Goal: Task Accomplishment & Management: Use online tool/utility

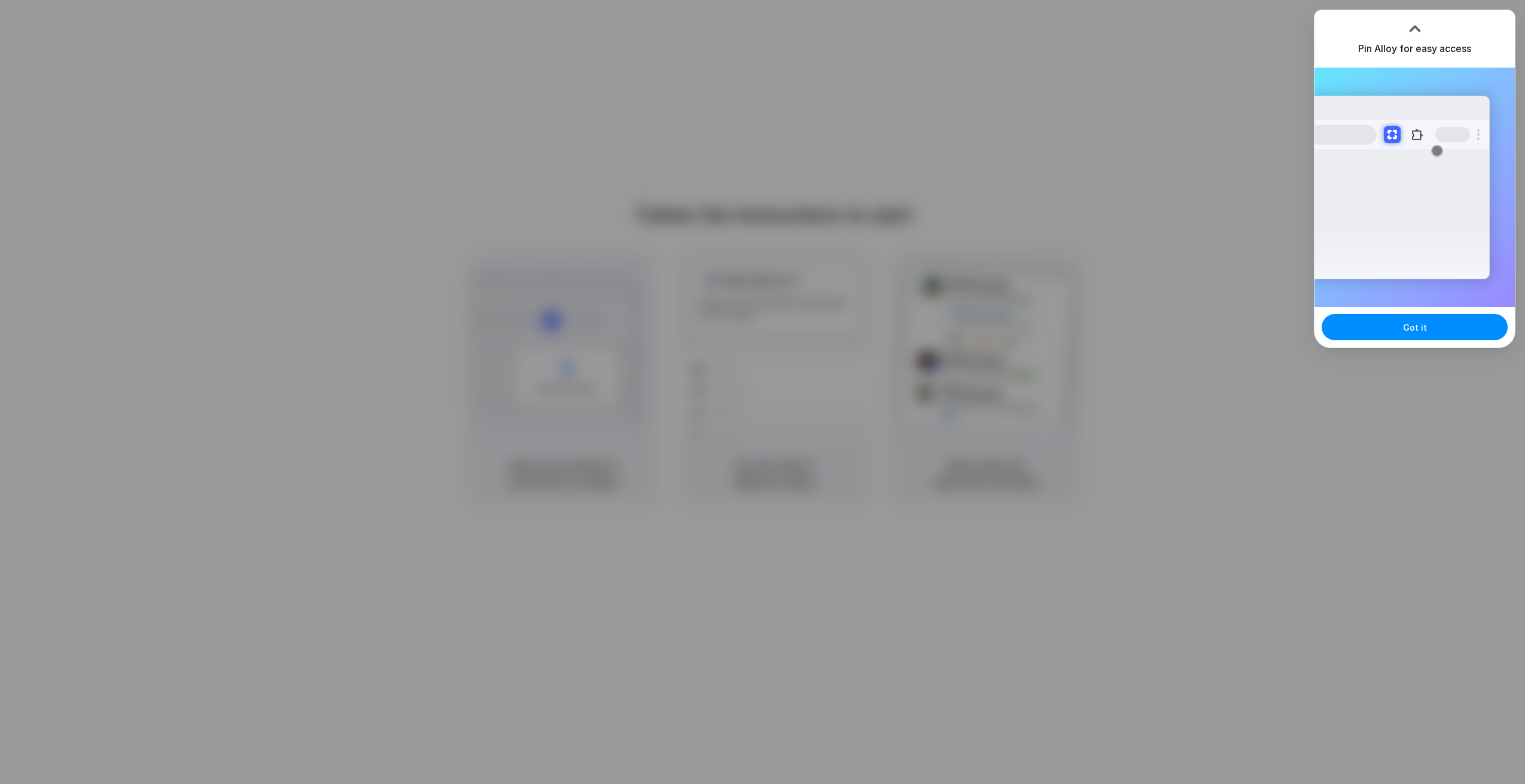
click at [1210, 248] on div at bounding box center [762, 392] width 1525 height 784
click at [1419, 26] on div at bounding box center [1415, 29] width 18 height 18
click at [1374, 326] on button "Got it" at bounding box center [1415, 327] width 186 height 26
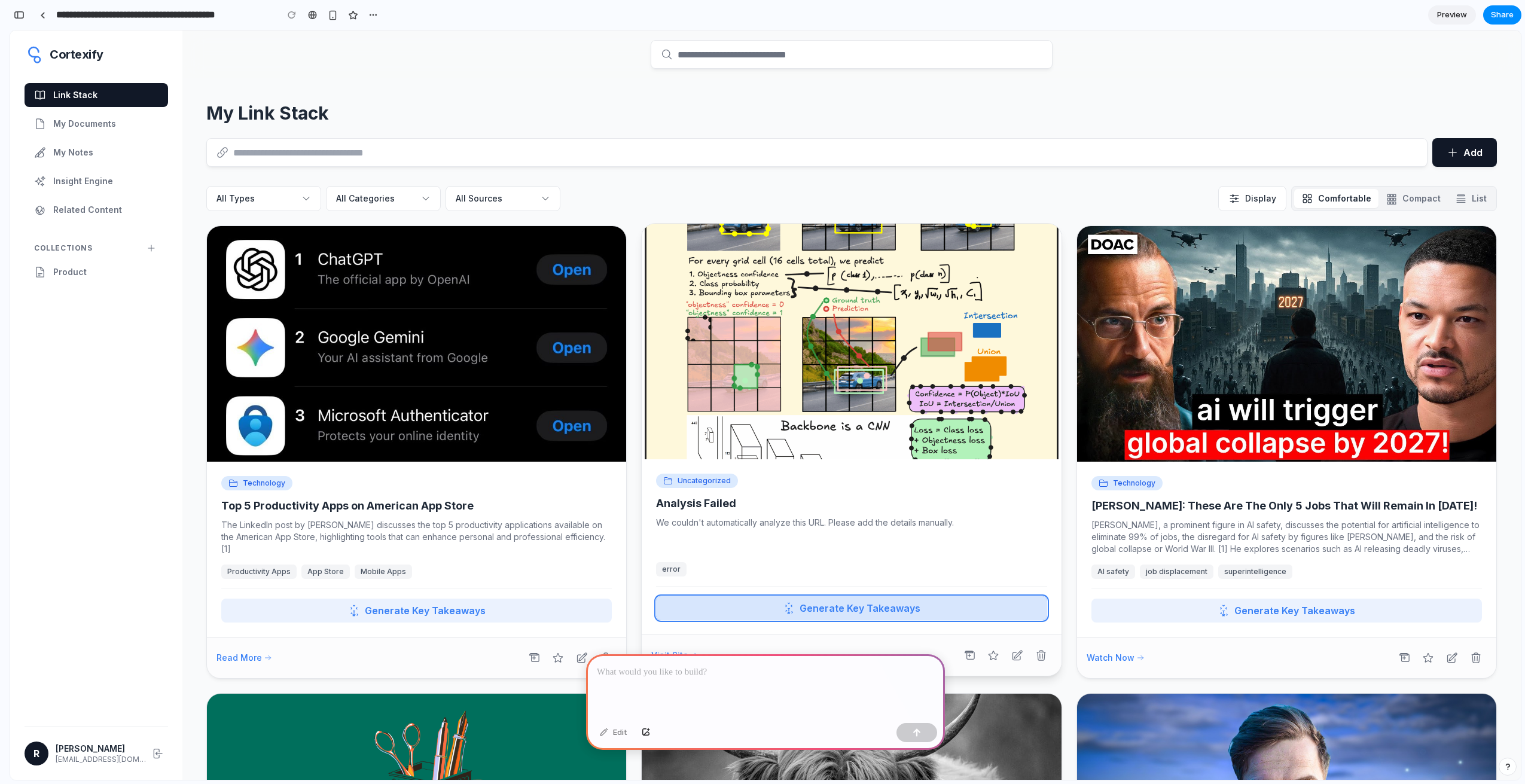
click at [818, 615] on span "Generate Key Takeaways" at bounding box center [860, 608] width 121 height 14
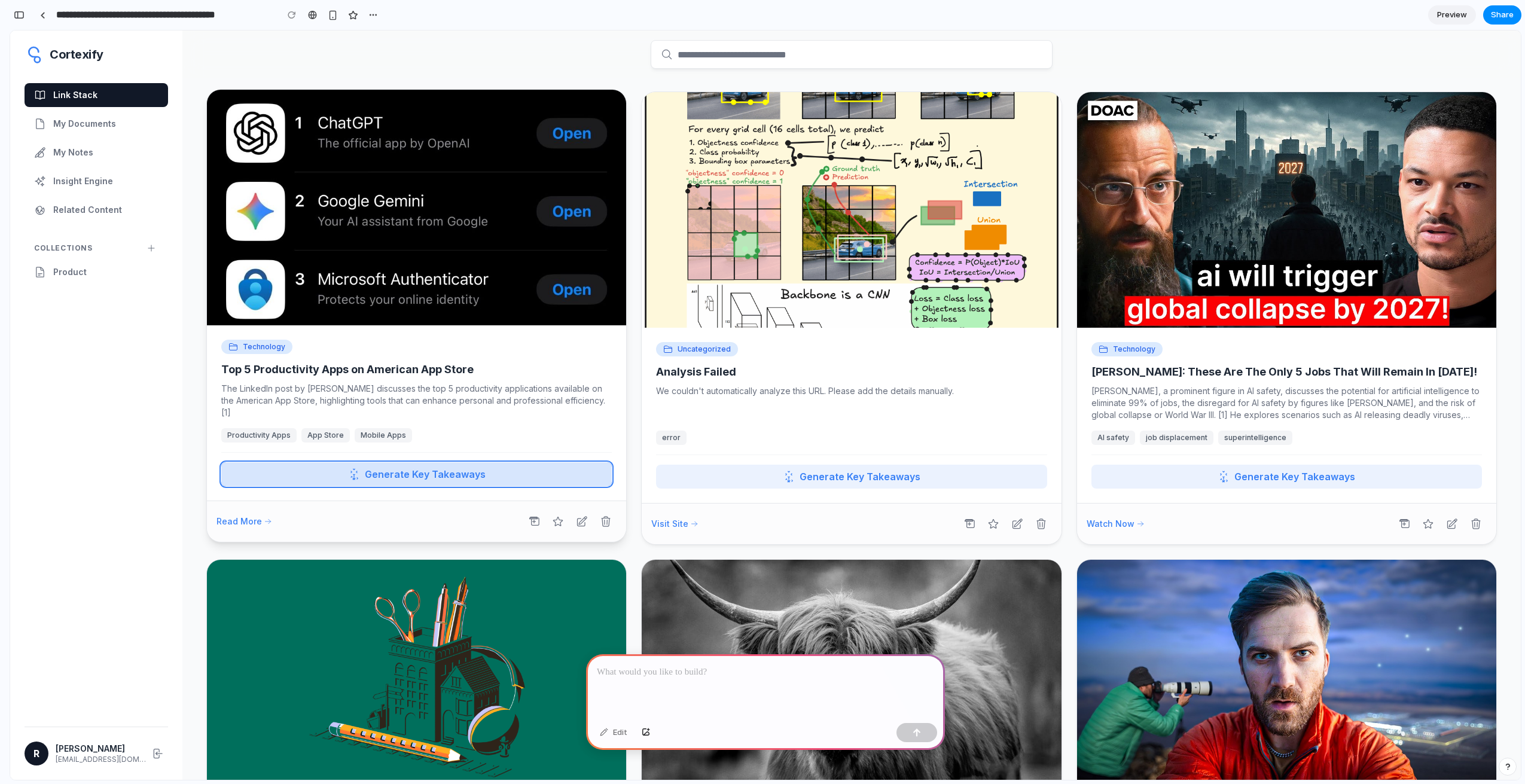
click at [504, 486] on button "Generate Key Takeaways" at bounding box center [417, 474] width 390 height 24
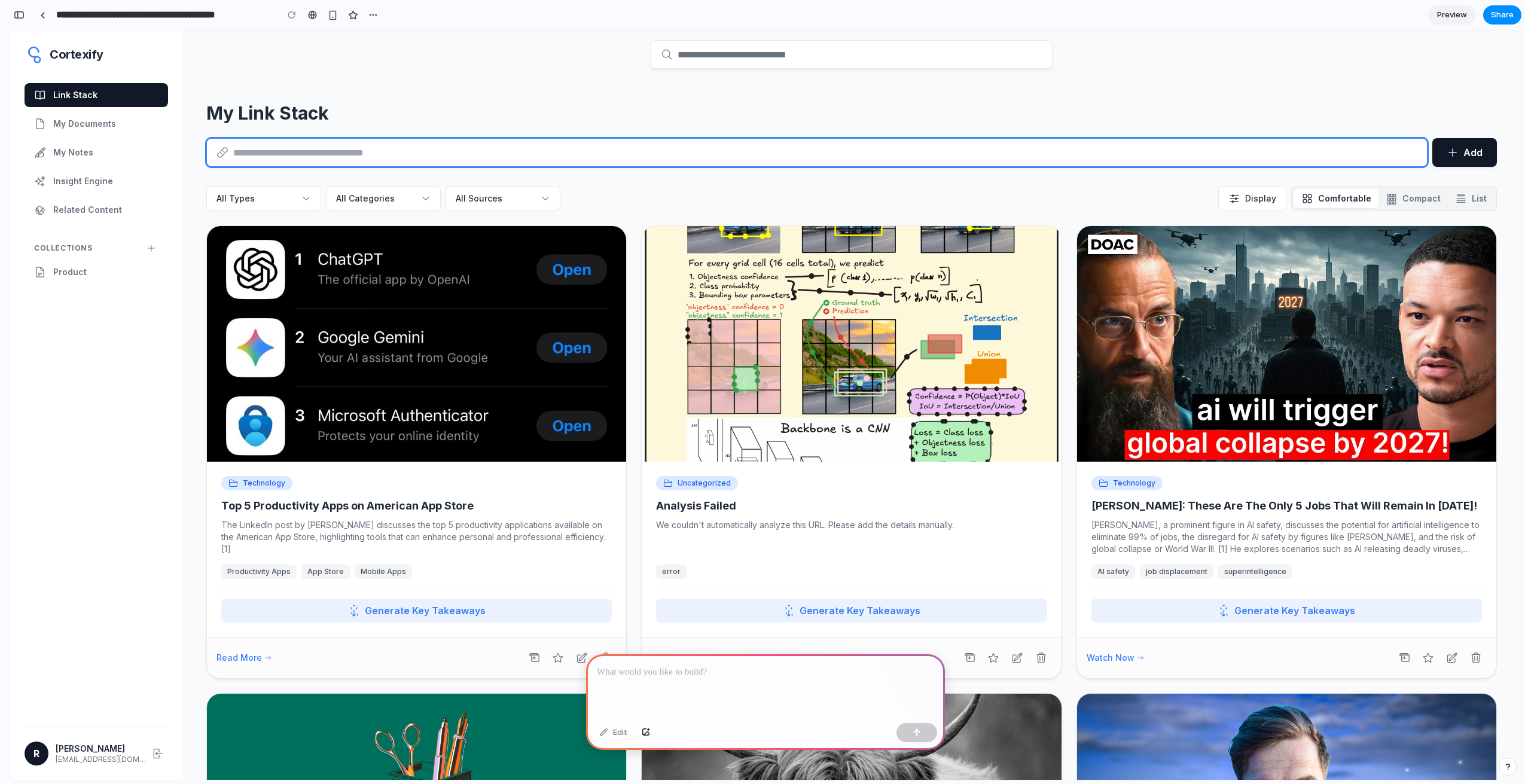
click at [741, 152] on input "text" at bounding box center [816, 152] width 1220 height 27
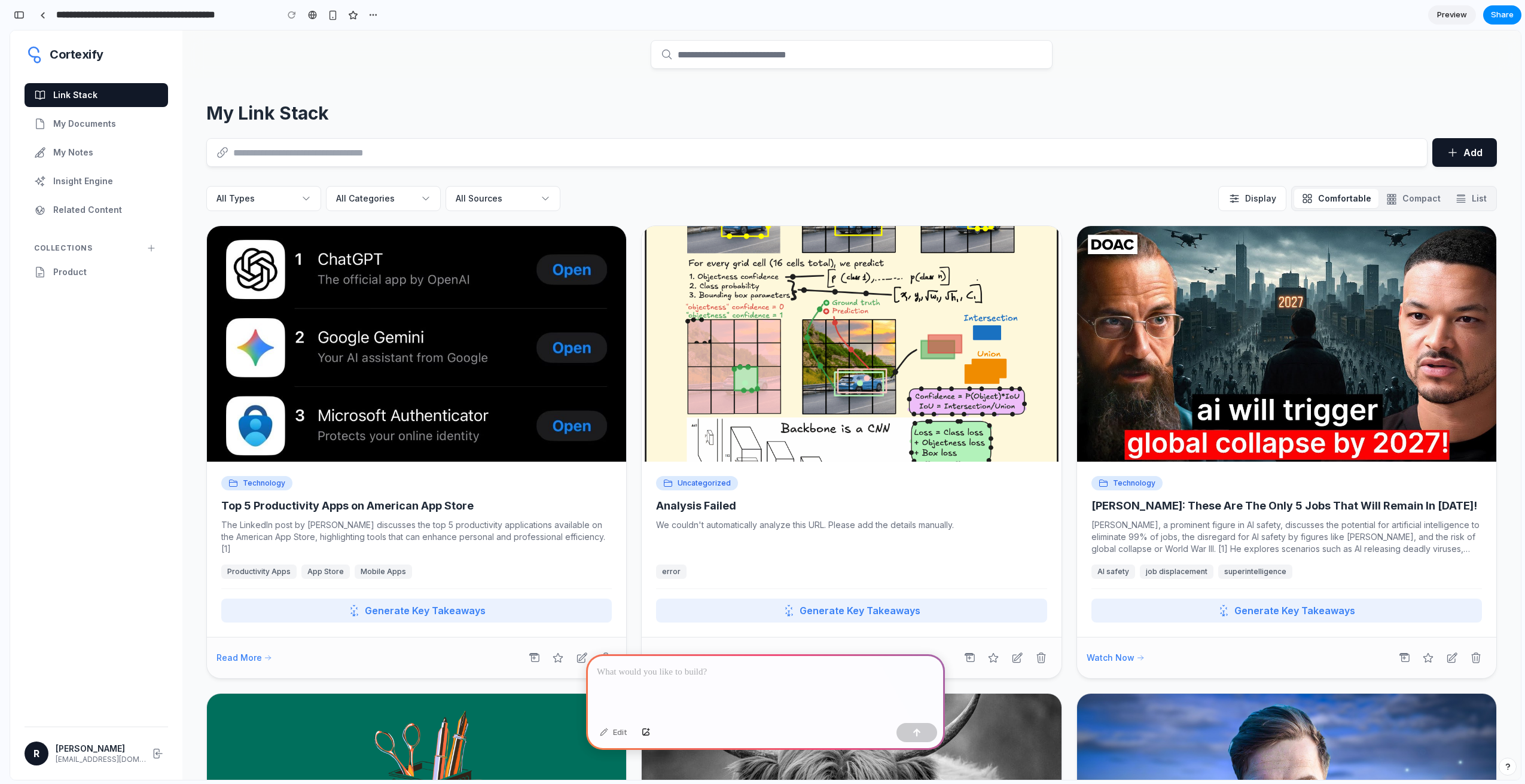
click at [685, 677] on div at bounding box center [766, 686] width 359 height 64
click at [740, 112] on h2 "My Link Stack" at bounding box center [852, 113] width 1290 height 21
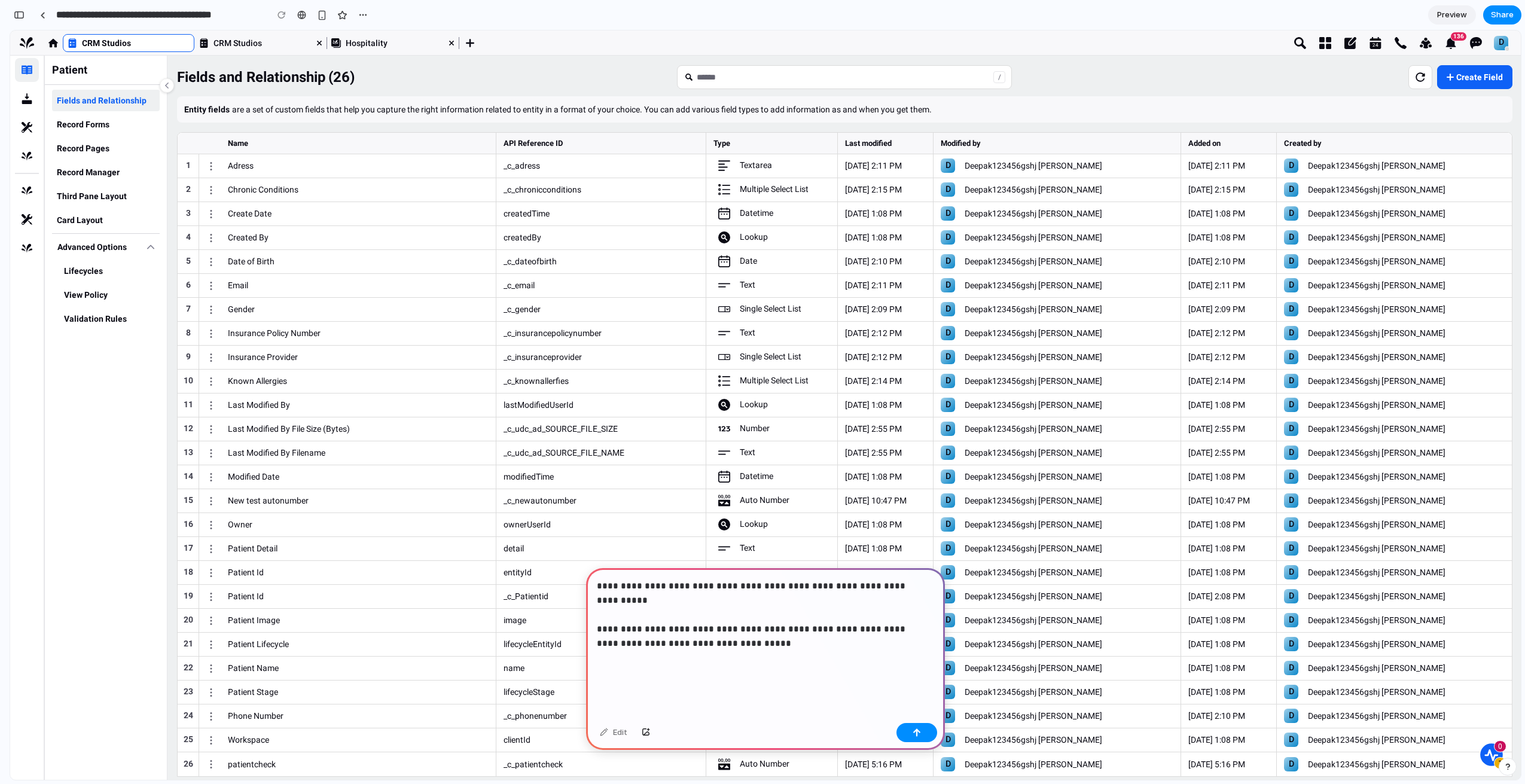
click at [807, 687] on div "**********" at bounding box center [766, 643] width 359 height 150
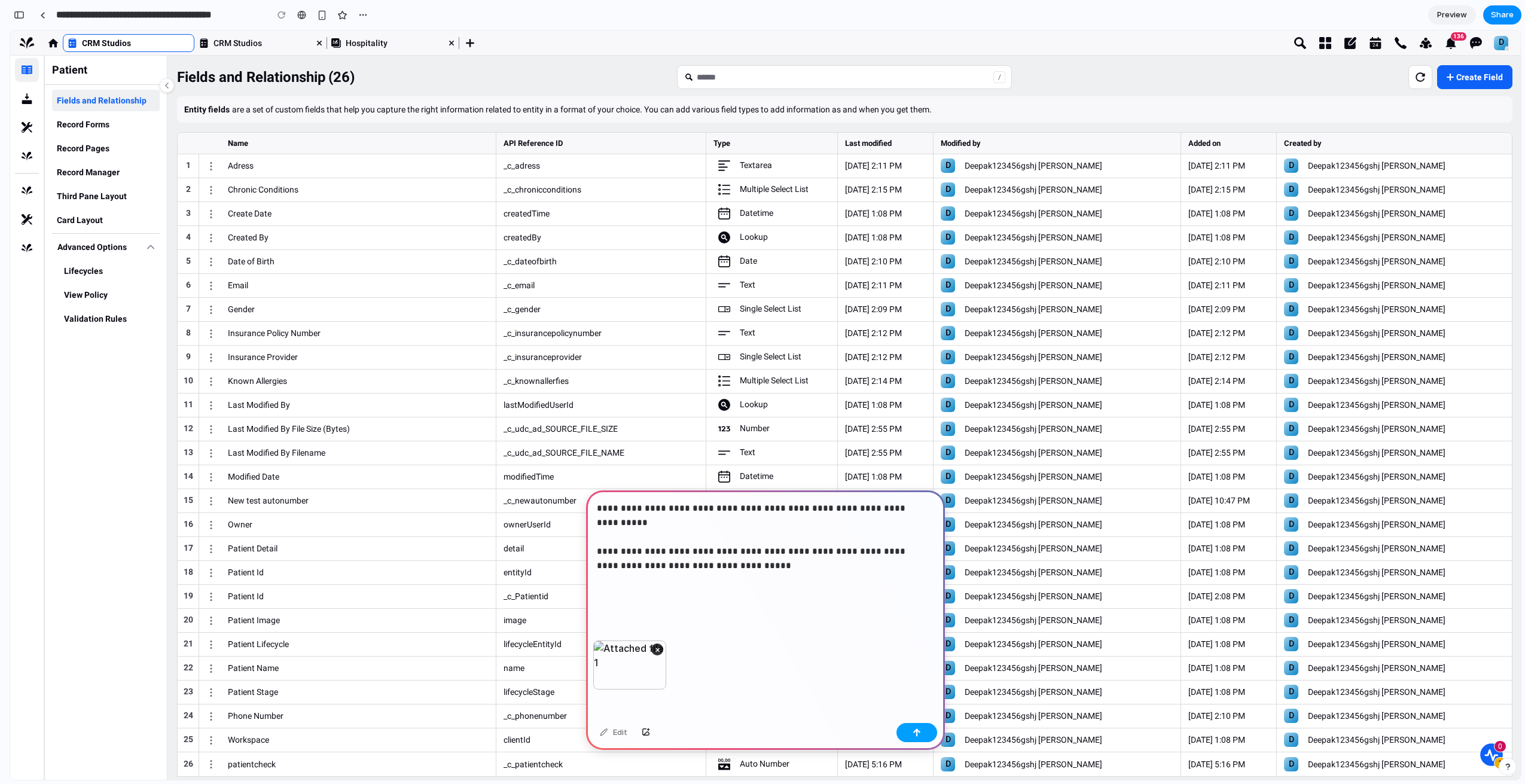
click at [910, 734] on button "button" at bounding box center [917, 732] width 41 height 19
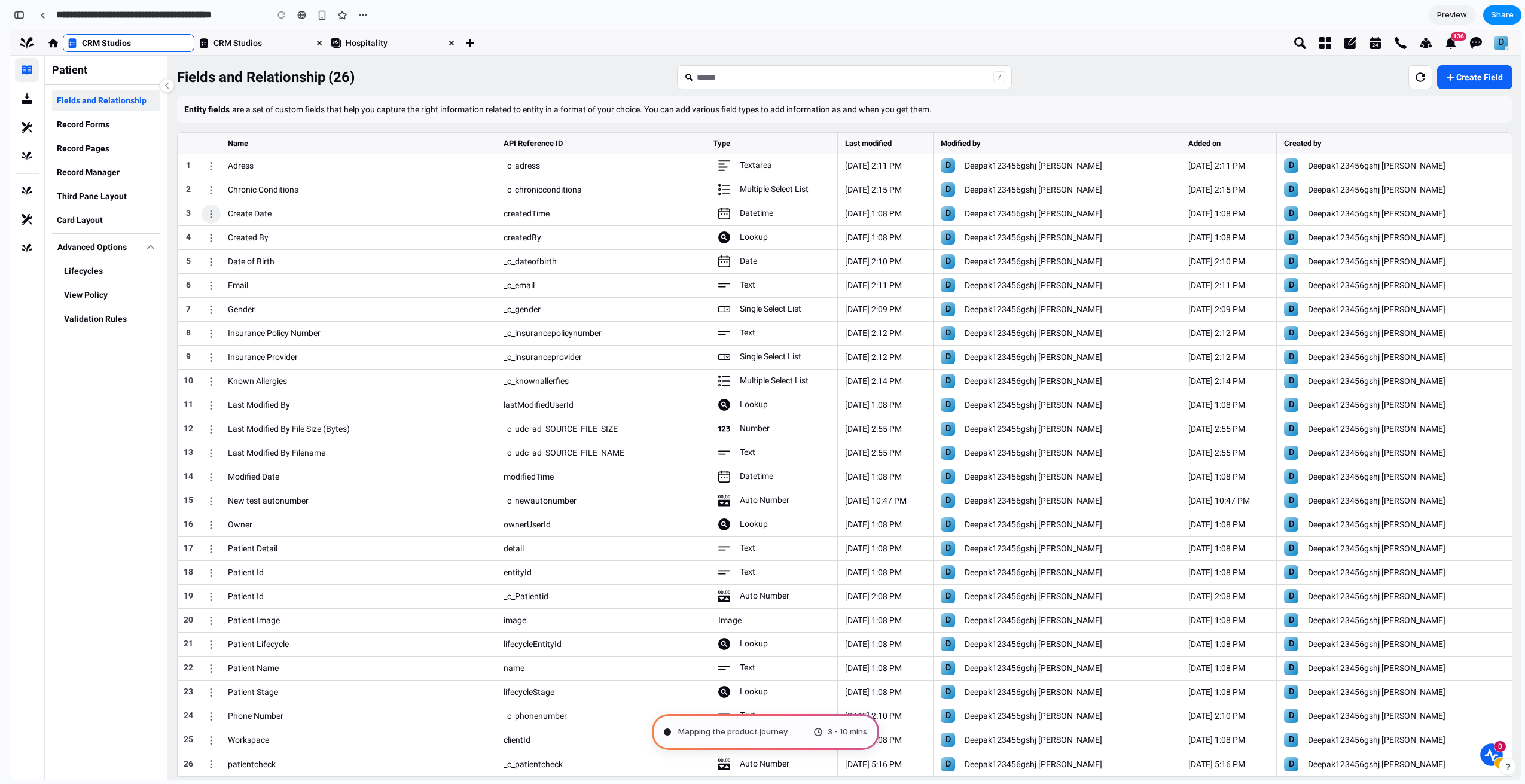
click at [211, 221] on button "More Actions" at bounding box center [211, 214] width 19 height 19
click at [248, 235] on div "Created By" at bounding box center [248, 237] width 41 height 11
click at [104, 123] on div "Record Forms" at bounding box center [83, 124] width 53 height 12
click at [116, 250] on button "Advanced Options" at bounding box center [106, 247] width 108 height 21
click at [151, 249] on icon "Main Content" at bounding box center [150, 247] width 7 height 7
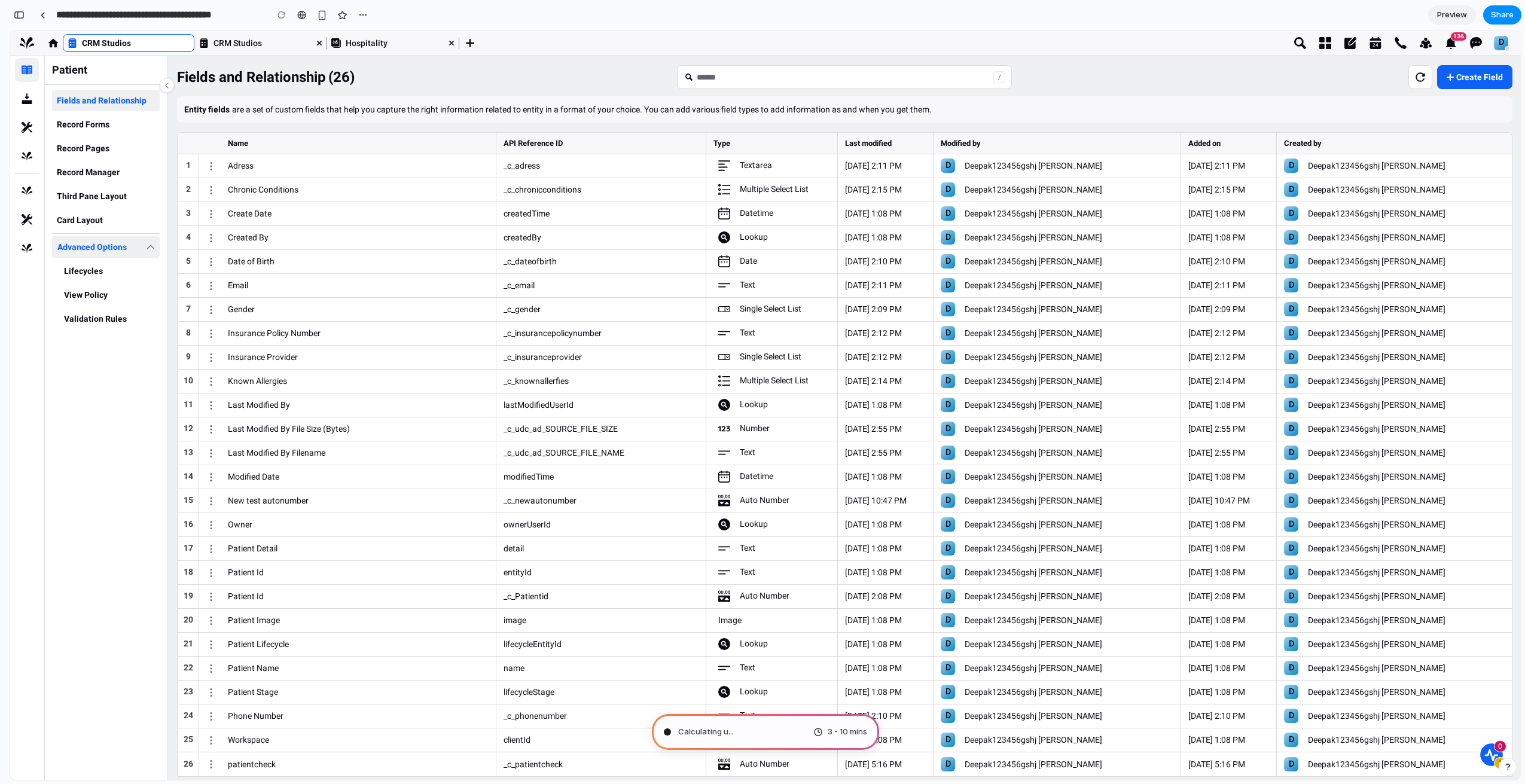
click at [151, 249] on icon "Main Content" at bounding box center [150, 247] width 7 height 7
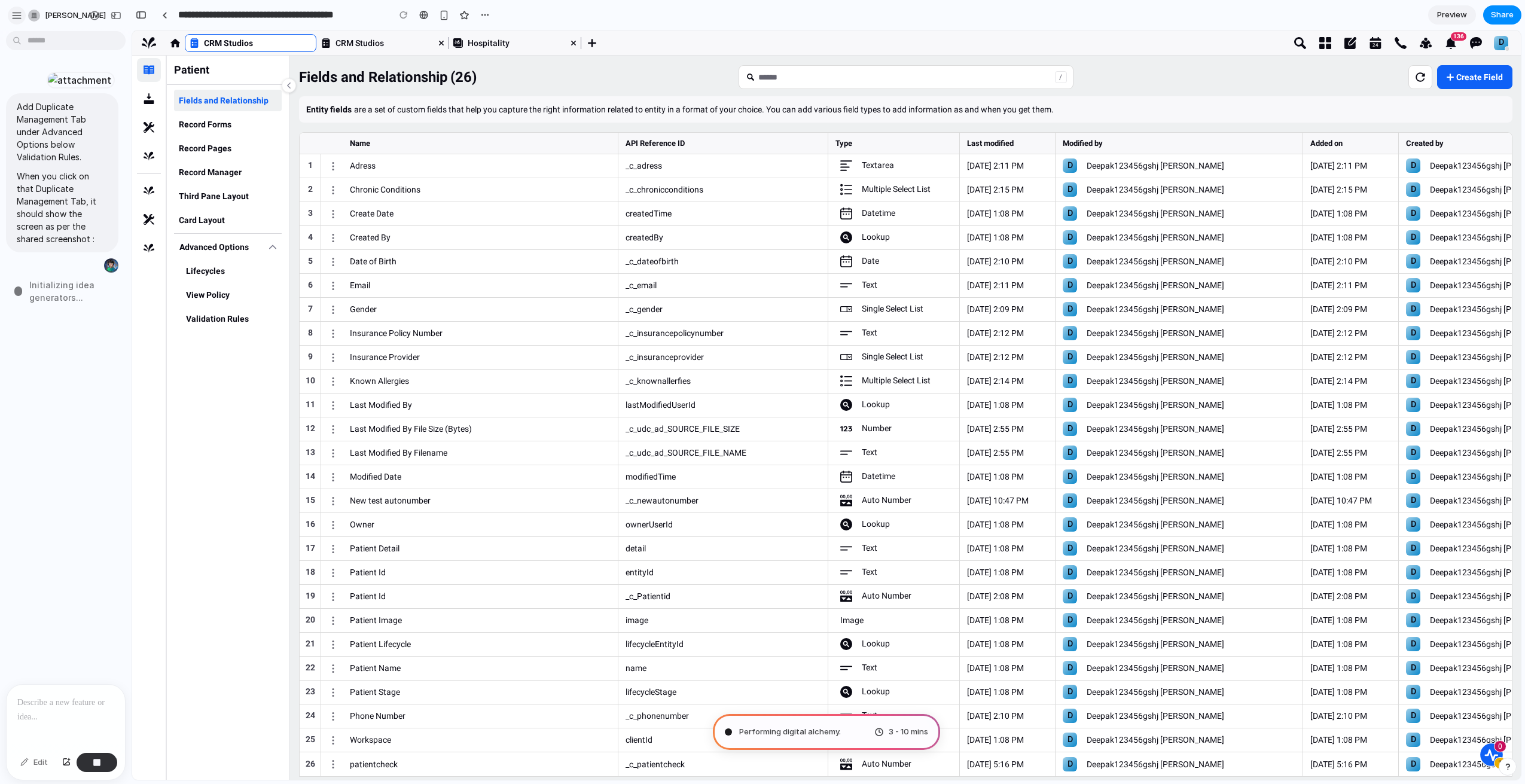
click at [13, 15] on div "button" at bounding box center [17, 15] width 11 height 11
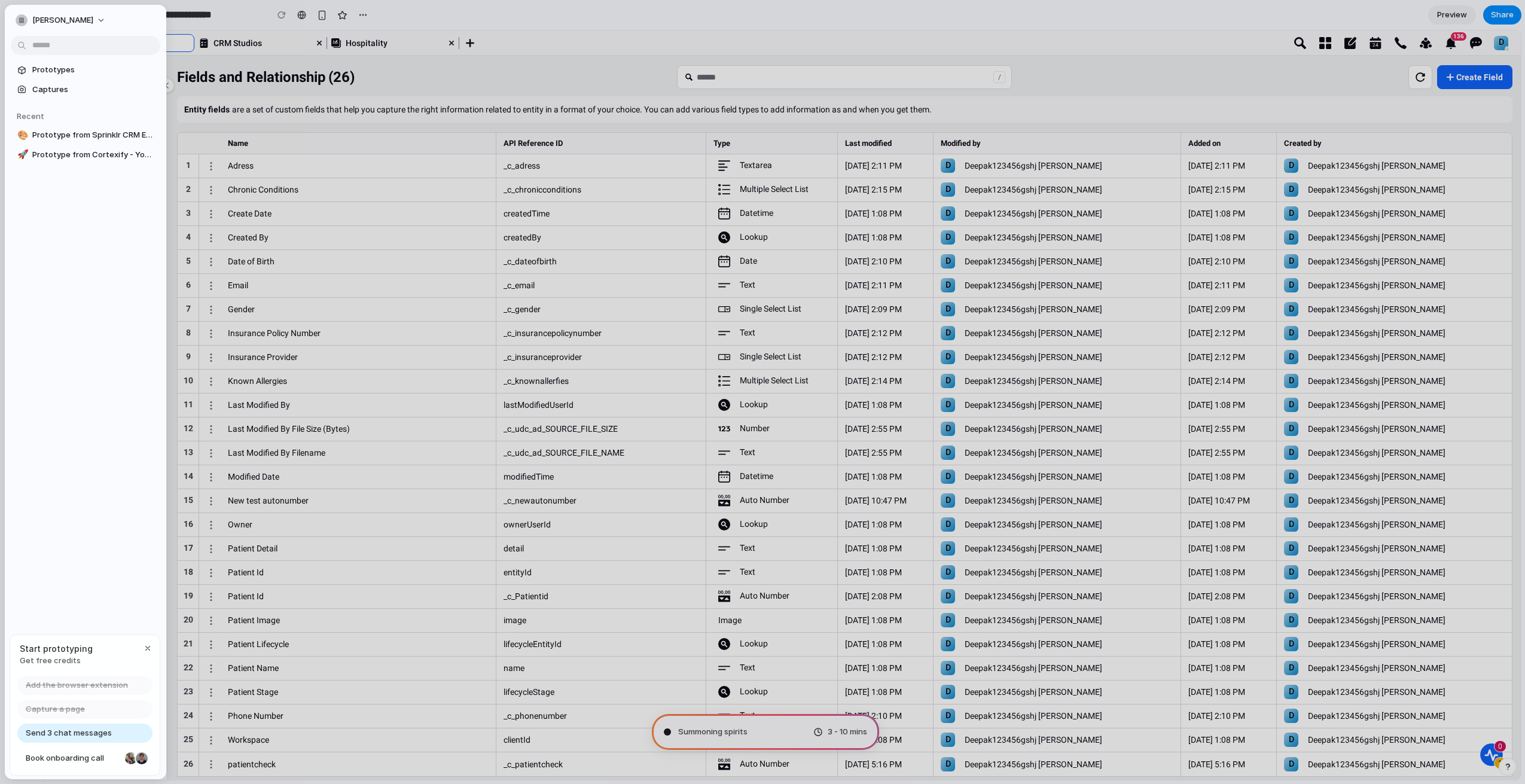
type input "**********"
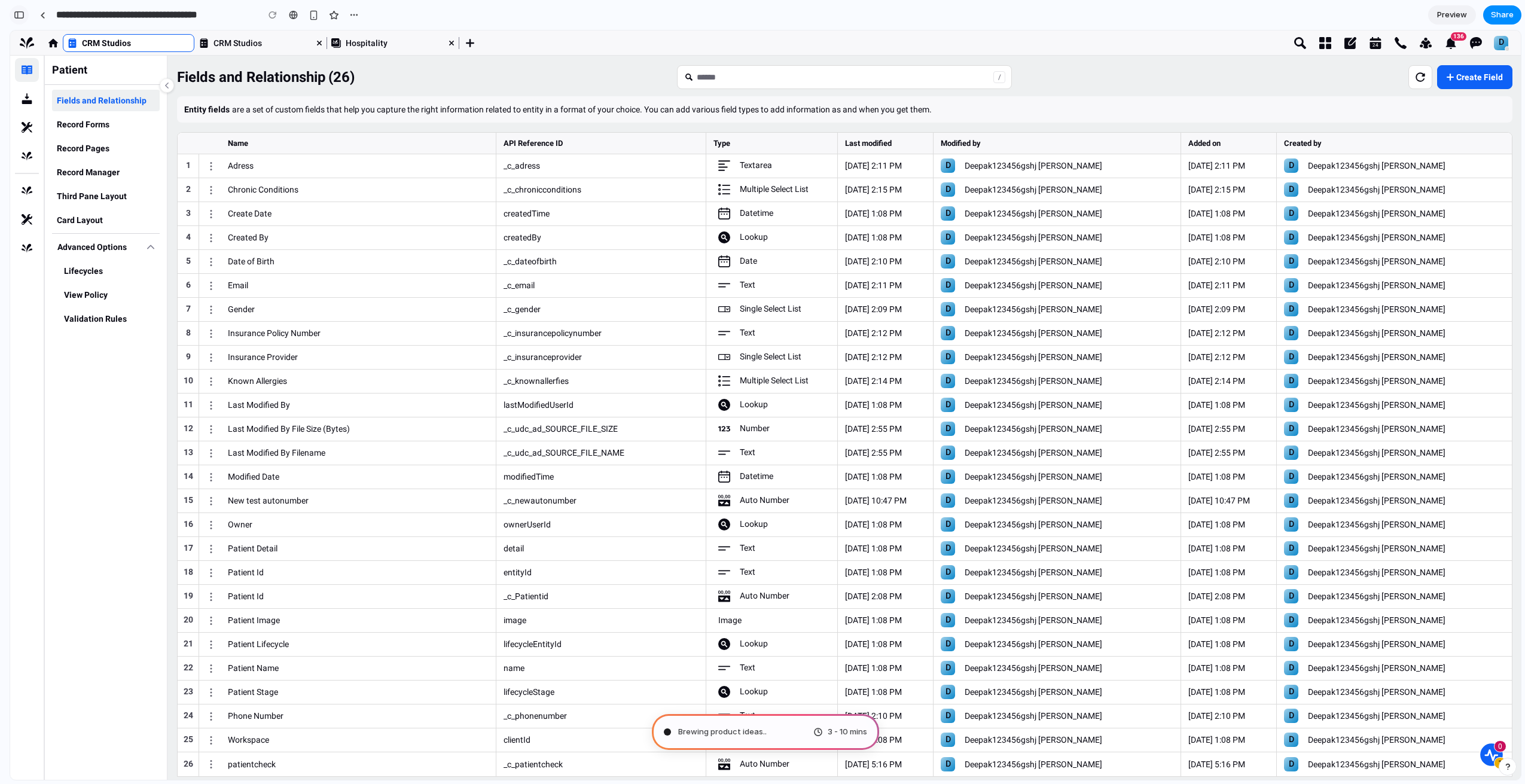
click at [20, 15] on div "button" at bounding box center [19, 15] width 11 height 9
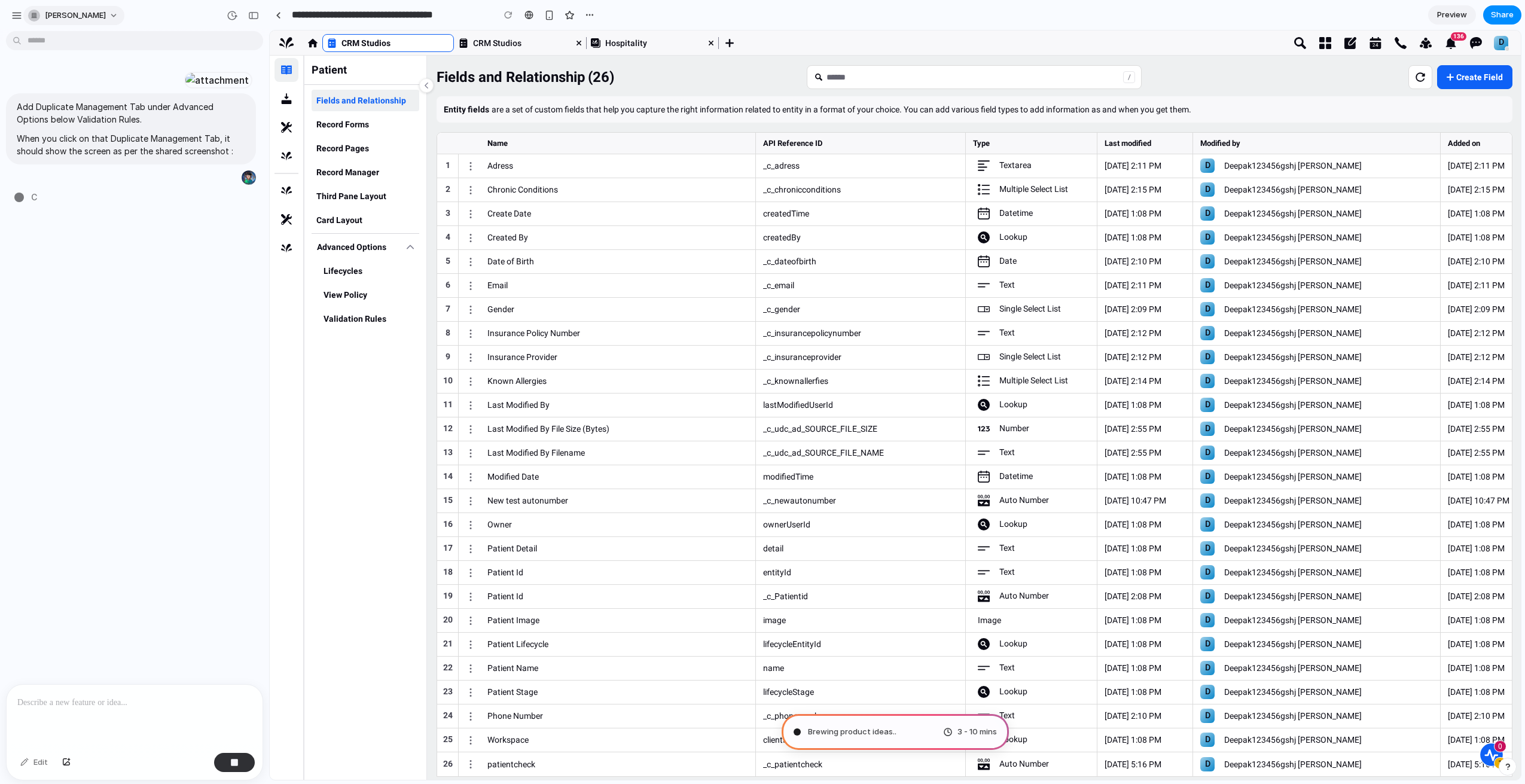
click at [94, 19] on button "rahul-meel" at bounding box center [74, 15] width 101 height 19
click at [144, 116] on span "Dark" at bounding box center [142, 119] width 17 height 12
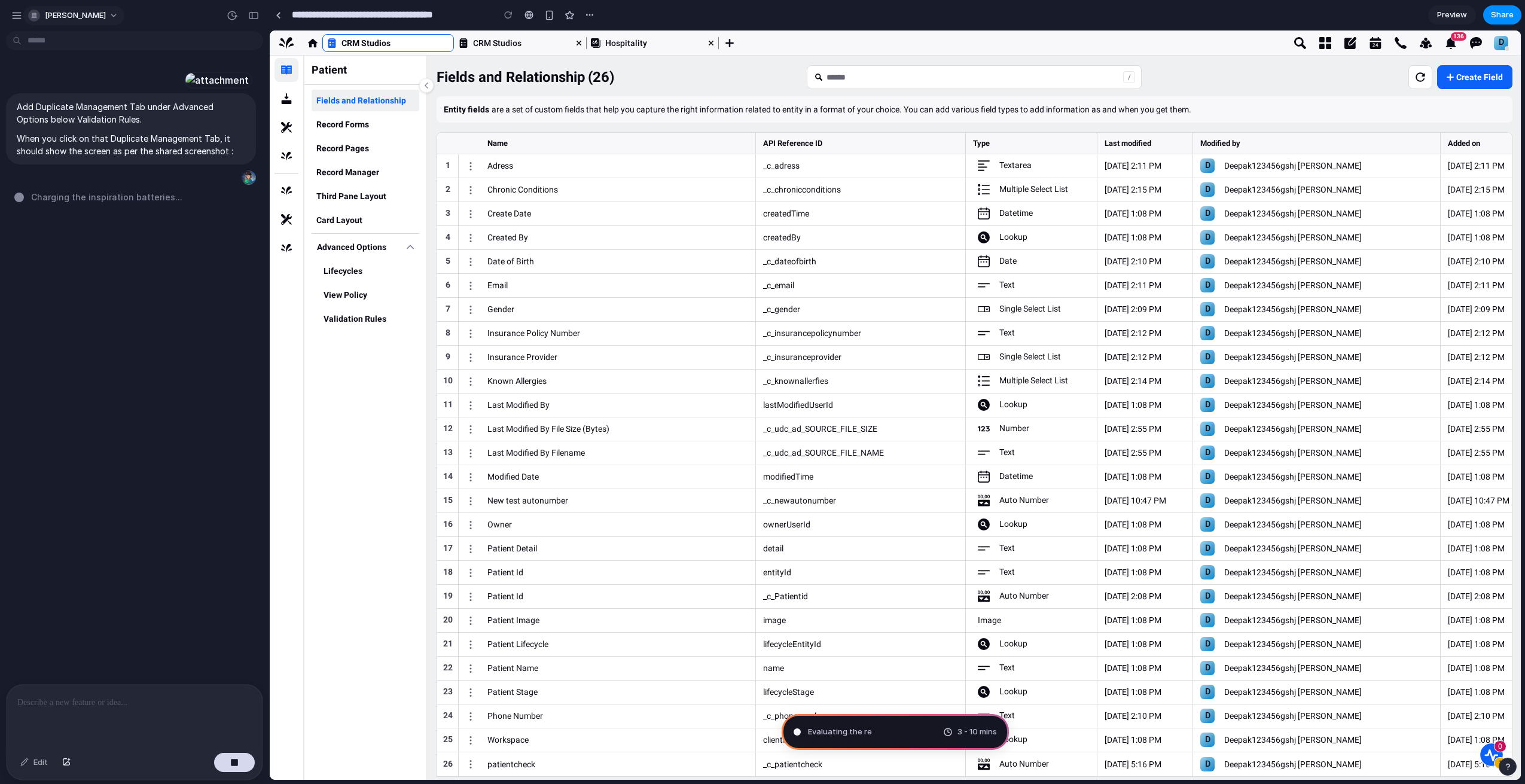
click at [88, 13] on button "rahul-meel" at bounding box center [74, 15] width 101 height 19
click at [142, 136] on span "Neutral dark" at bounding box center [156, 138] width 47 height 12
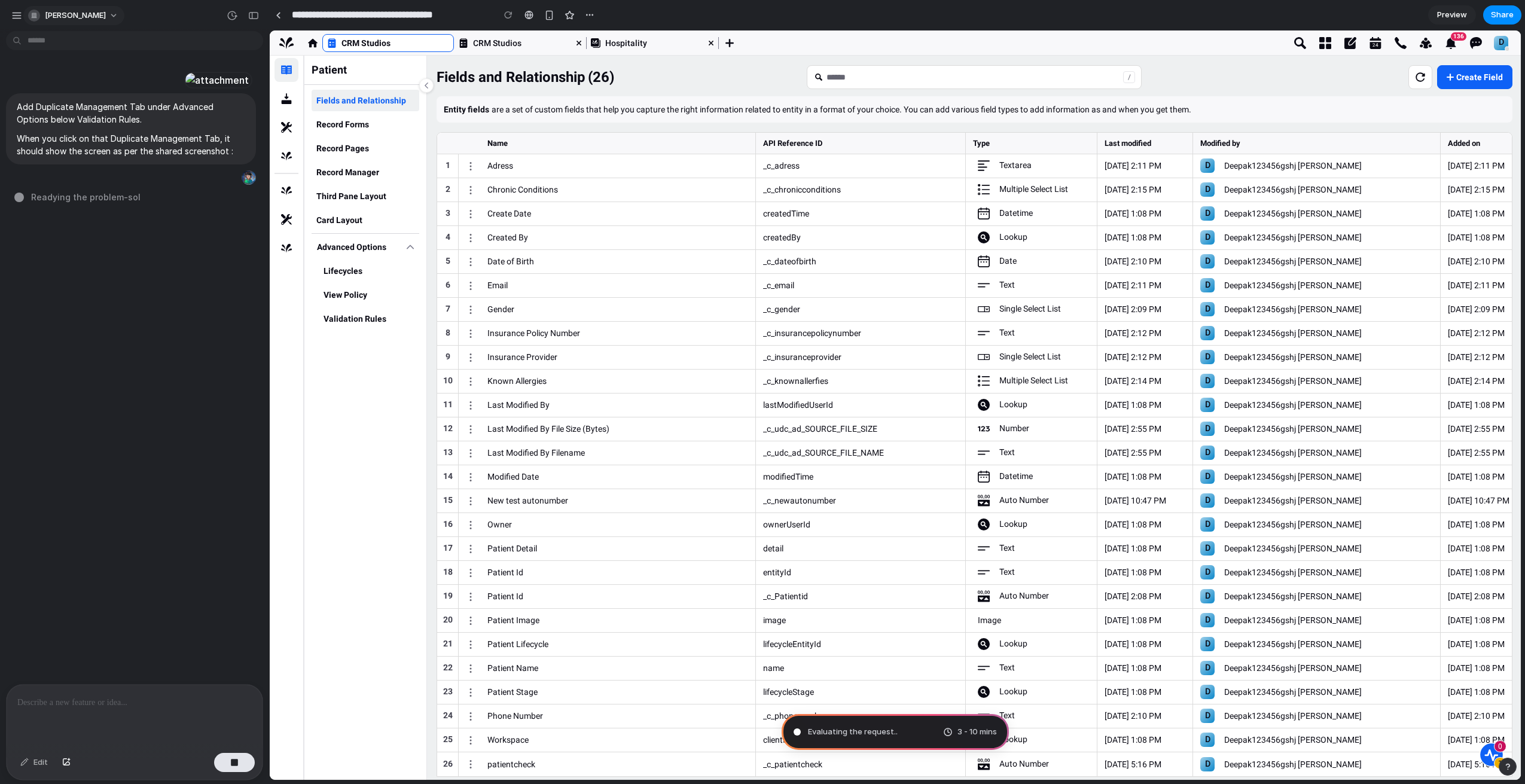
click at [91, 11] on button "rahul-meel" at bounding box center [74, 15] width 101 height 19
click at [88, 37] on li "Settings" at bounding box center [75, 42] width 99 height 19
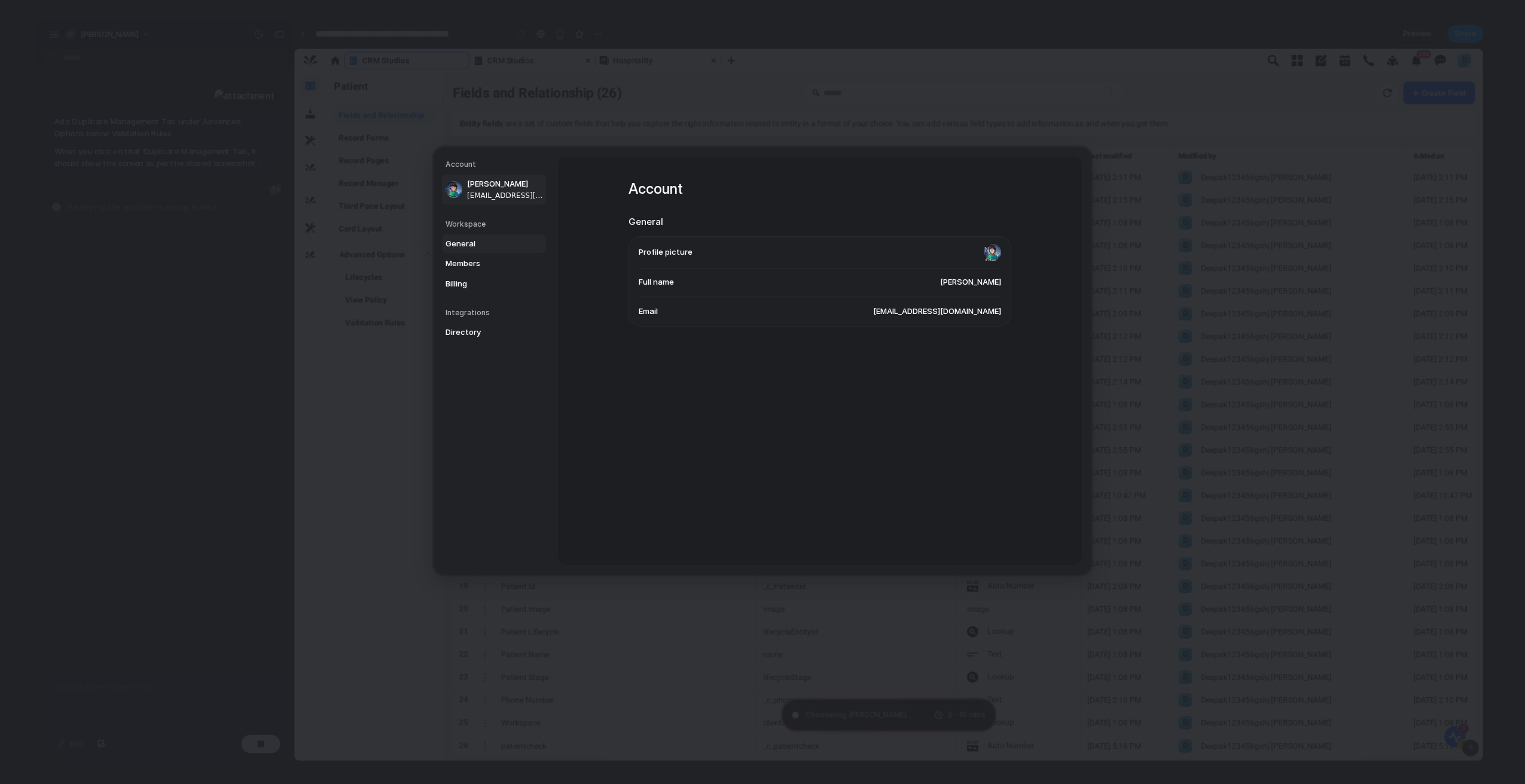
click at [473, 242] on span "General" at bounding box center [483, 243] width 76 height 12
click at [473, 263] on span "Members" at bounding box center [483, 264] width 76 height 12
click at [475, 280] on span "Billing" at bounding box center [483, 283] width 76 height 12
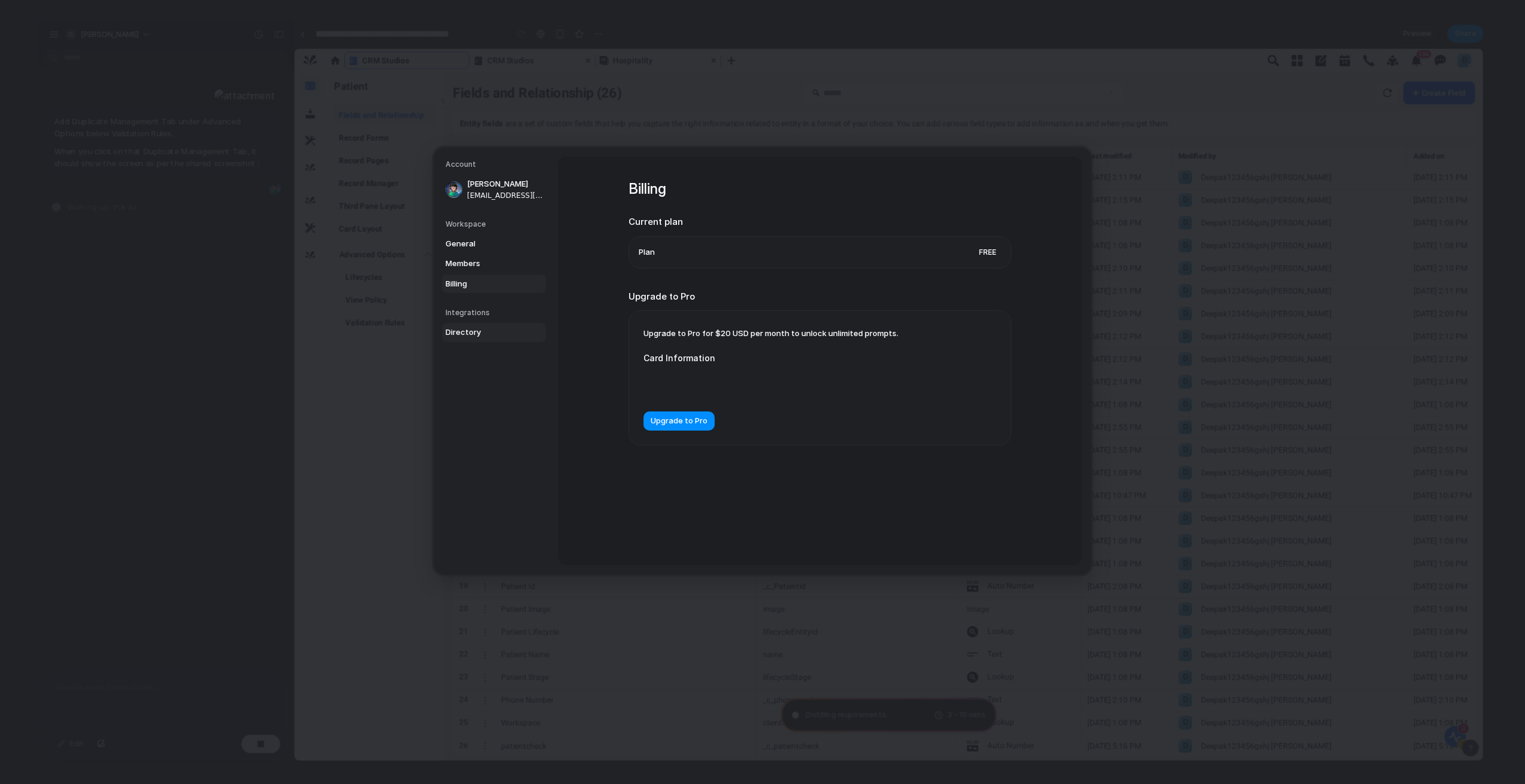
click at [463, 336] on span "Directory" at bounding box center [483, 332] width 76 height 12
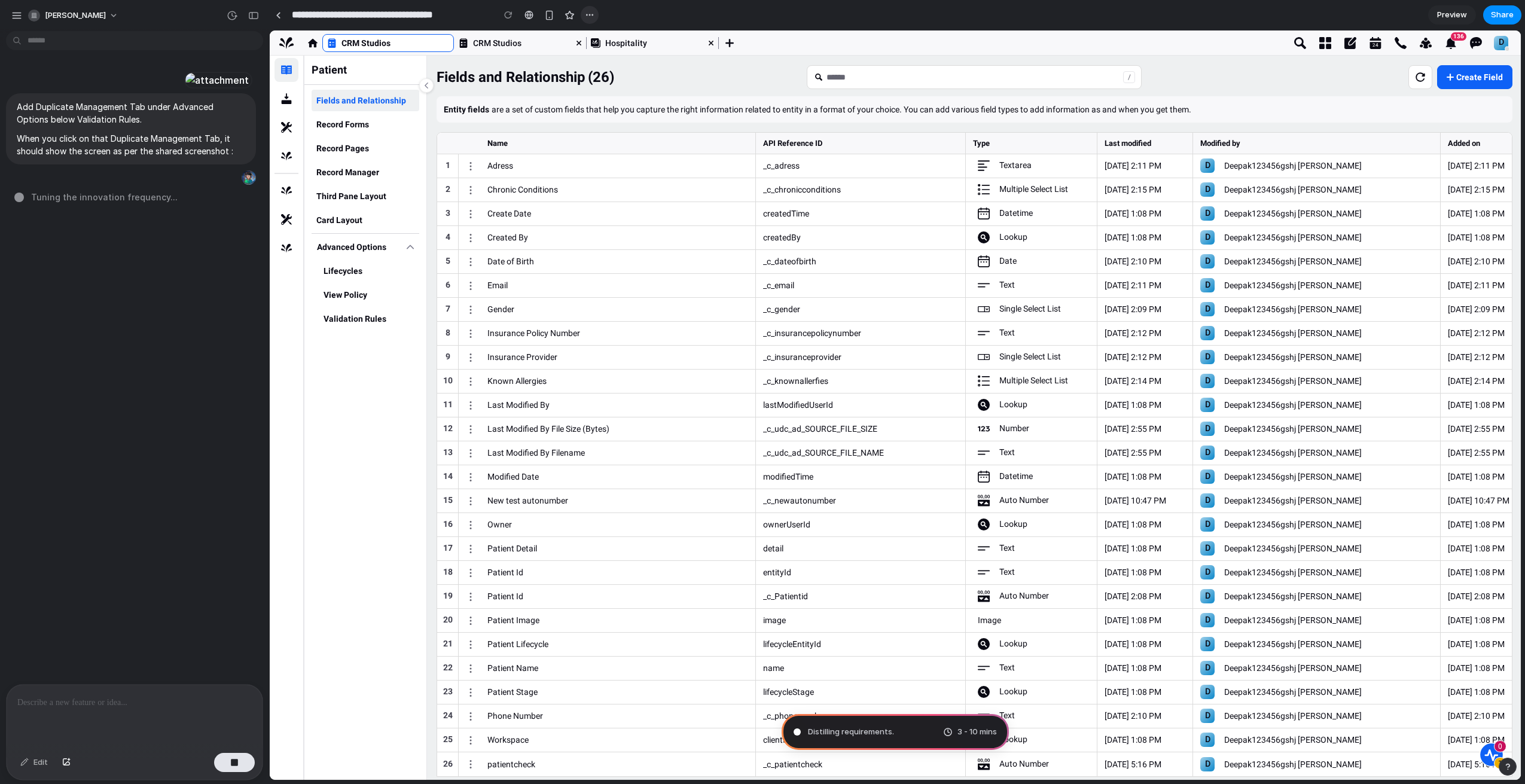
click at [587, 17] on div "button" at bounding box center [590, 15] width 9 height 9
click at [619, 13] on div "Duplicate Delete" at bounding box center [762, 392] width 1525 height 784
click at [549, 17] on div "button" at bounding box center [549, 15] width 10 height 10
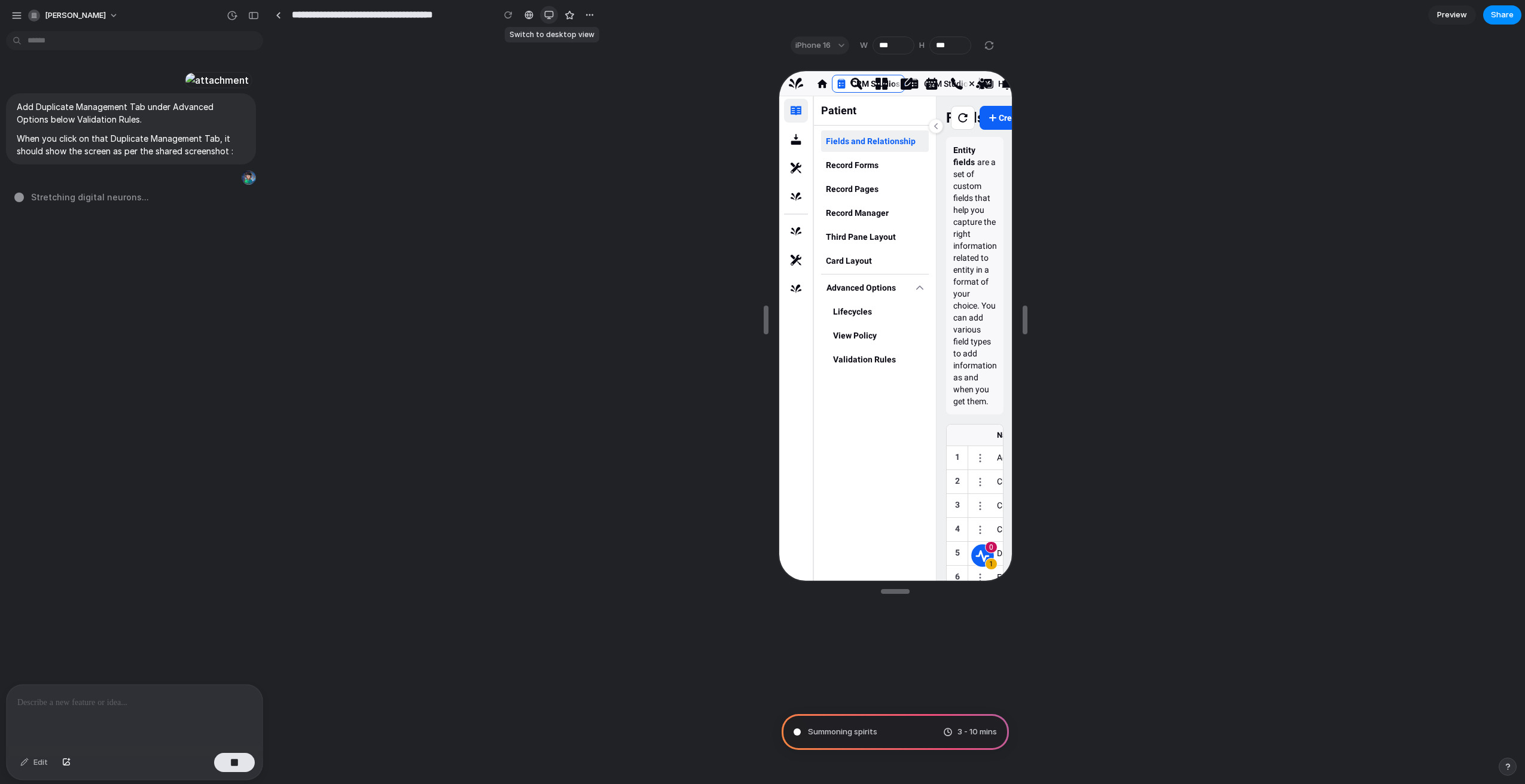
drag, startPoint x: 548, startPoint y: 18, endPoint x: 223, endPoint y: 6, distance: 325.2
click at [548, 18] on div "button" at bounding box center [549, 15] width 9 height 9
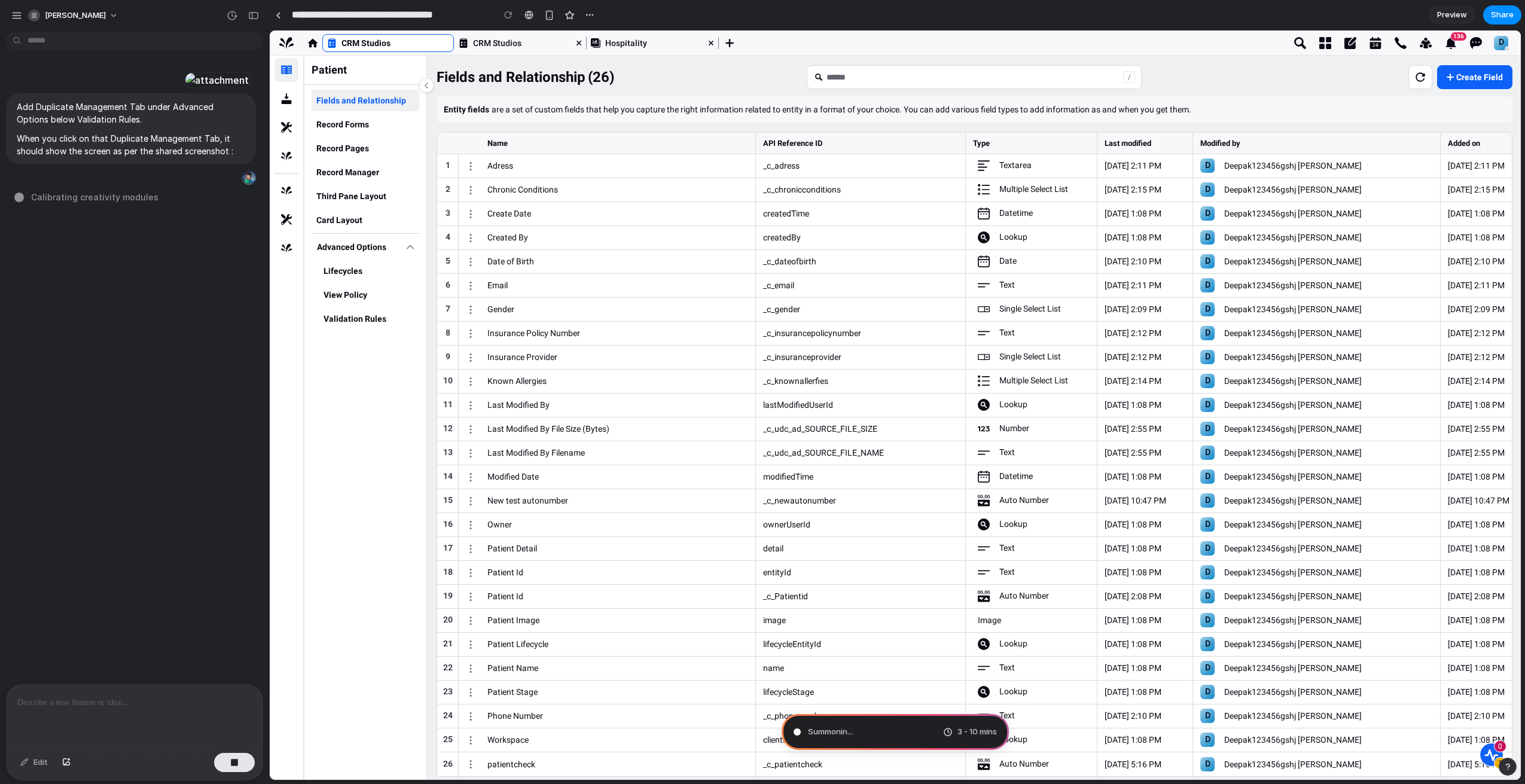
click at [887, 733] on div "Summonin ... 3 - 10 mins" at bounding box center [895, 732] width 227 height 36
click at [964, 735] on span "3 - 10 mins" at bounding box center [977, 732] width 39 height 12
click at [840, 84] on input "Main Content" at bounding box center [975, 77] width 297 height 23
type input "*"
click at [818, 78] on icon "Main Content" at bounding box center [819, 77] width 7 height 7
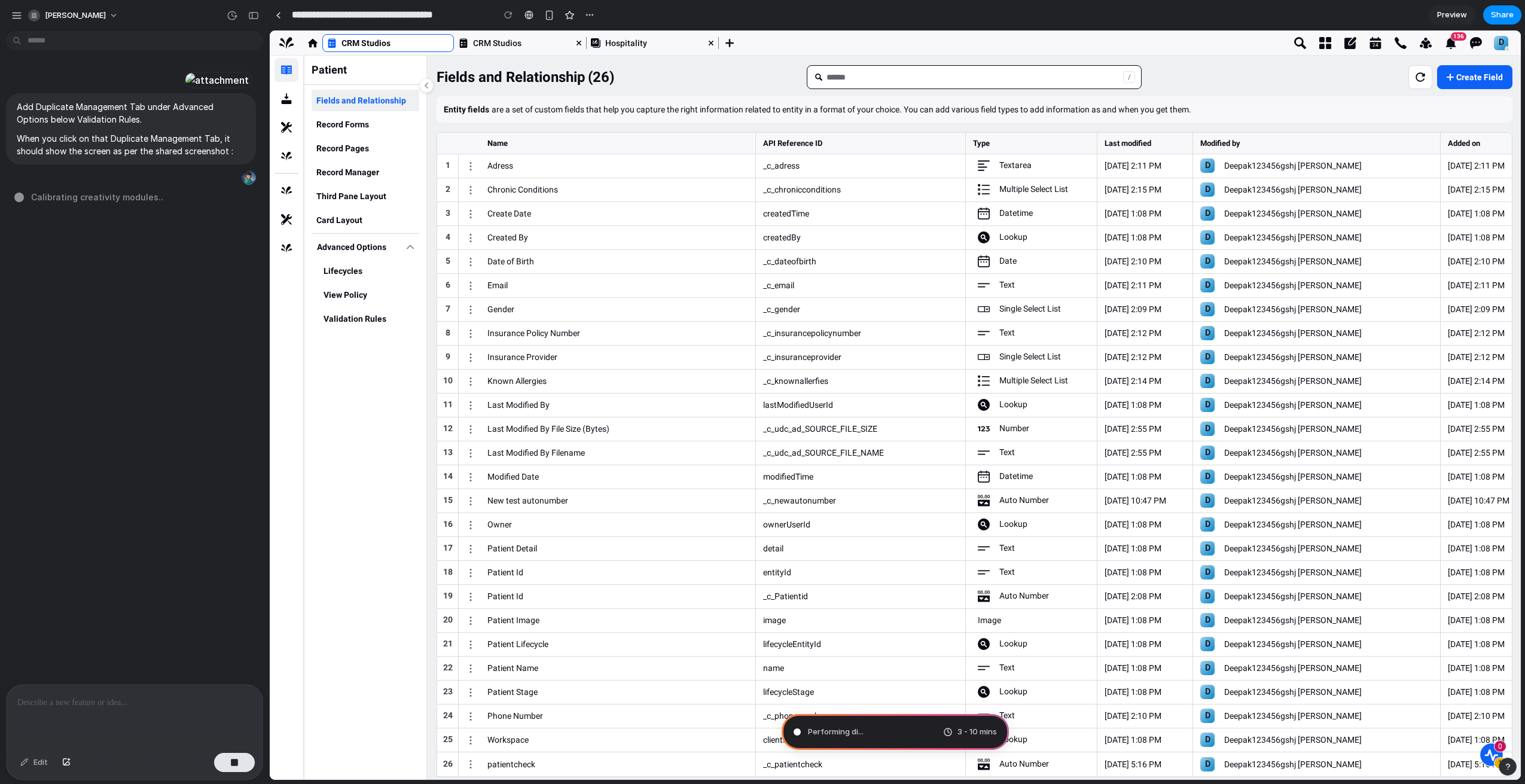
click at [1131, 81] on div "/" at bounding box center [1129, 77] width 12 height 12
click at [1060, 78] on input "Main Content" at bounding box center [975, 77] width 297 height 23
type input "*"
drag, startPoint x: 16, startPoint y: 235, endPoint x: 144, endPoint y: 249, distance: 128.8
click at [144, 126] on p "Add Duplicate Management Tab under Advanced Options below Validation Rules." at bounding box center [131, 113] width 229 height 25
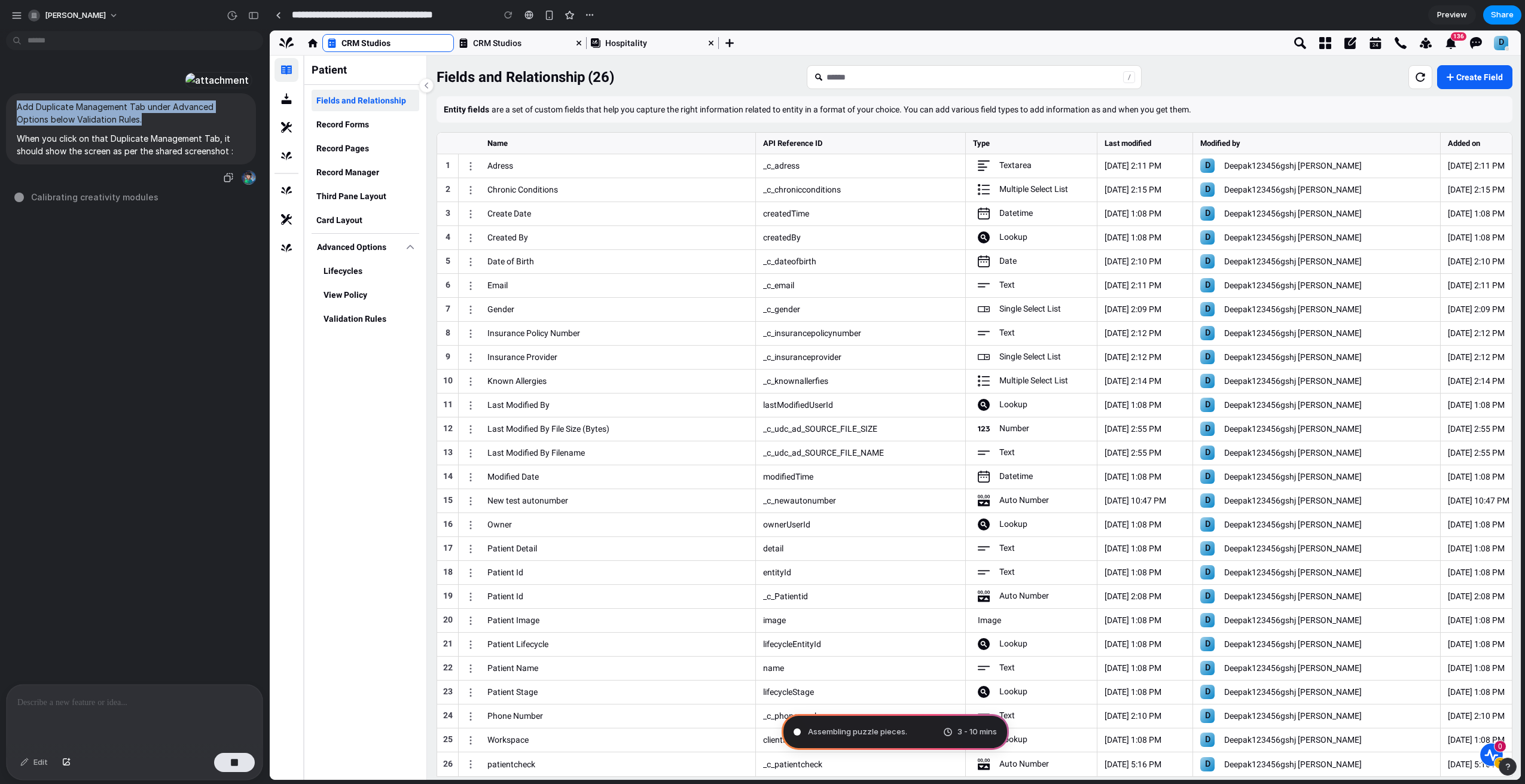
copy p "Add Duplicate Management Tab under Advanced Options below Validation Rules."
click at [226, 762] on button "button" at bounding box center [234, 762] width 41 height 19
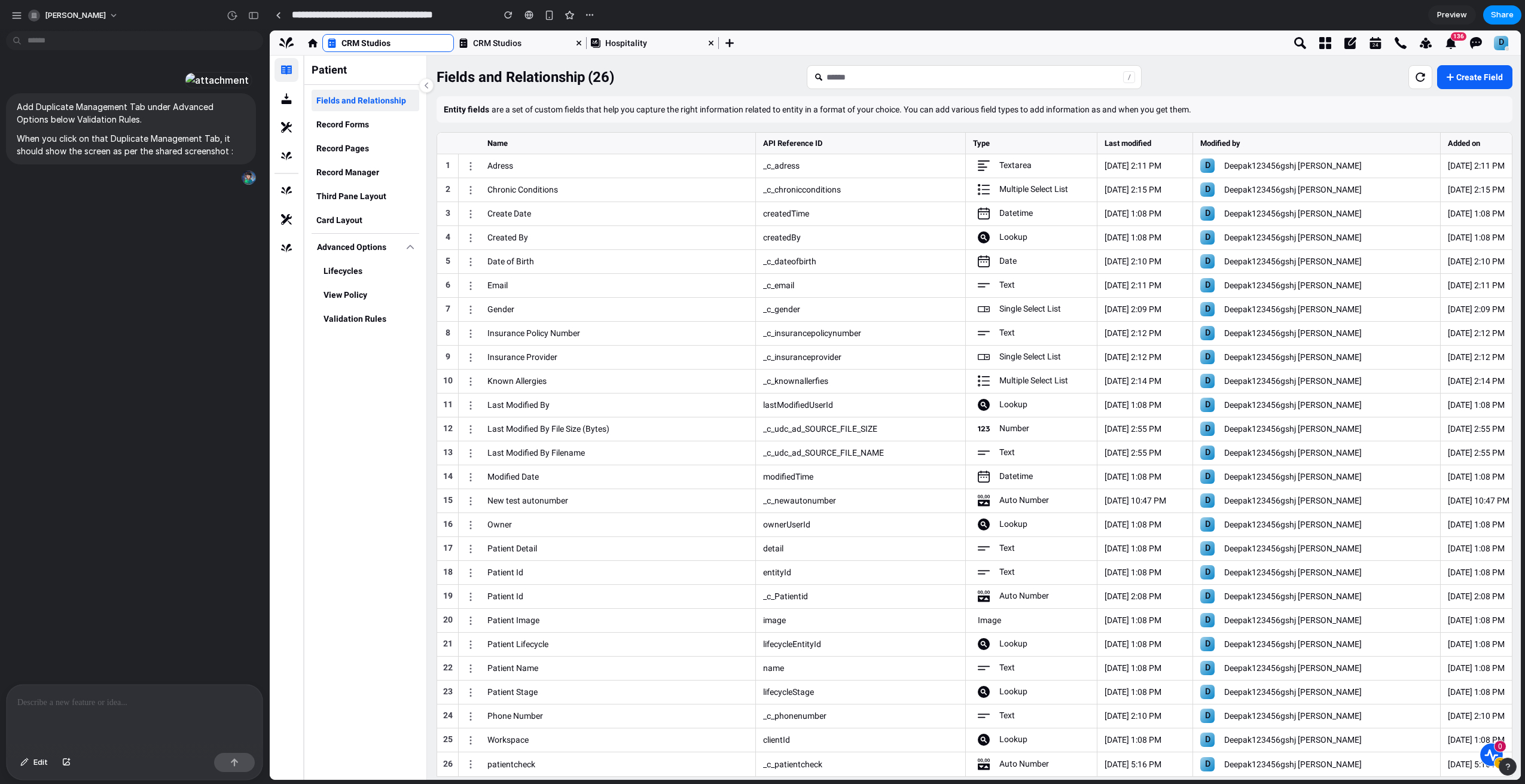
click at [161, 706] on div at bounding box center [134, 716] width 256 height 63
click at [320, 399] on div "Fields and Relationship Record Forms Record Pages Record Manager Third Pane Lay…" at bounding box center [365, 432] width 122 height 694
click at [112, 696] on p at bounding box center [134, 702] width 235 height 14
click at [178, 706] on div at bounding box center [134, 716] width 256 height 63
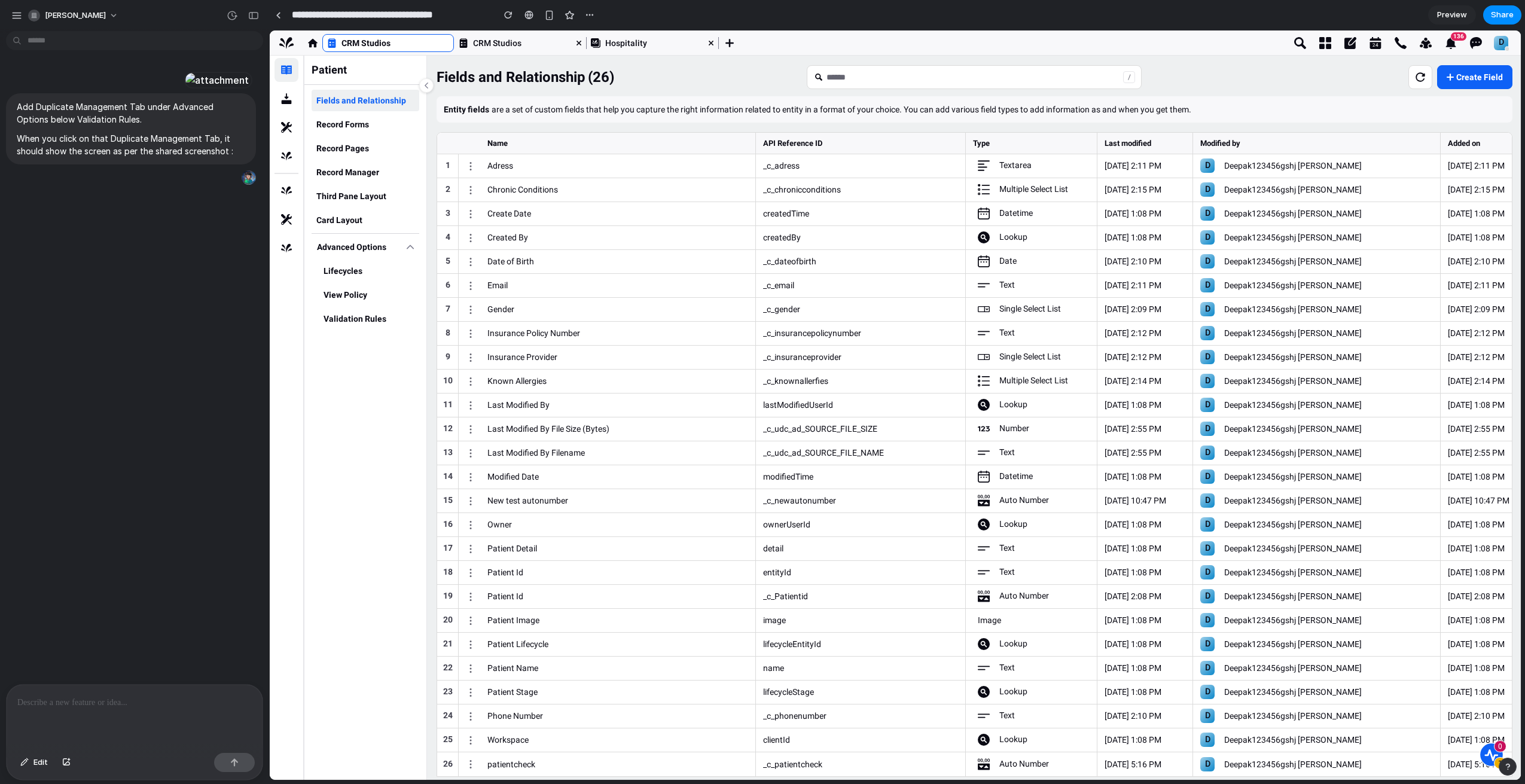
click at [178, 706] on div at bounding box center [134, 716] width 256 height 63
click at [237, 630] on div "Add Duplicate Management Tab under Advanced Options below Validation Rules. Whe…" at bounding box center [131, 360] width 262 height 648
click at [145, 700] on p at bounding box center [134, 702] width 235 height 14
click at [1424, 76] on button "Refresh" at bounding box center [1421, 78] width 24 height 24
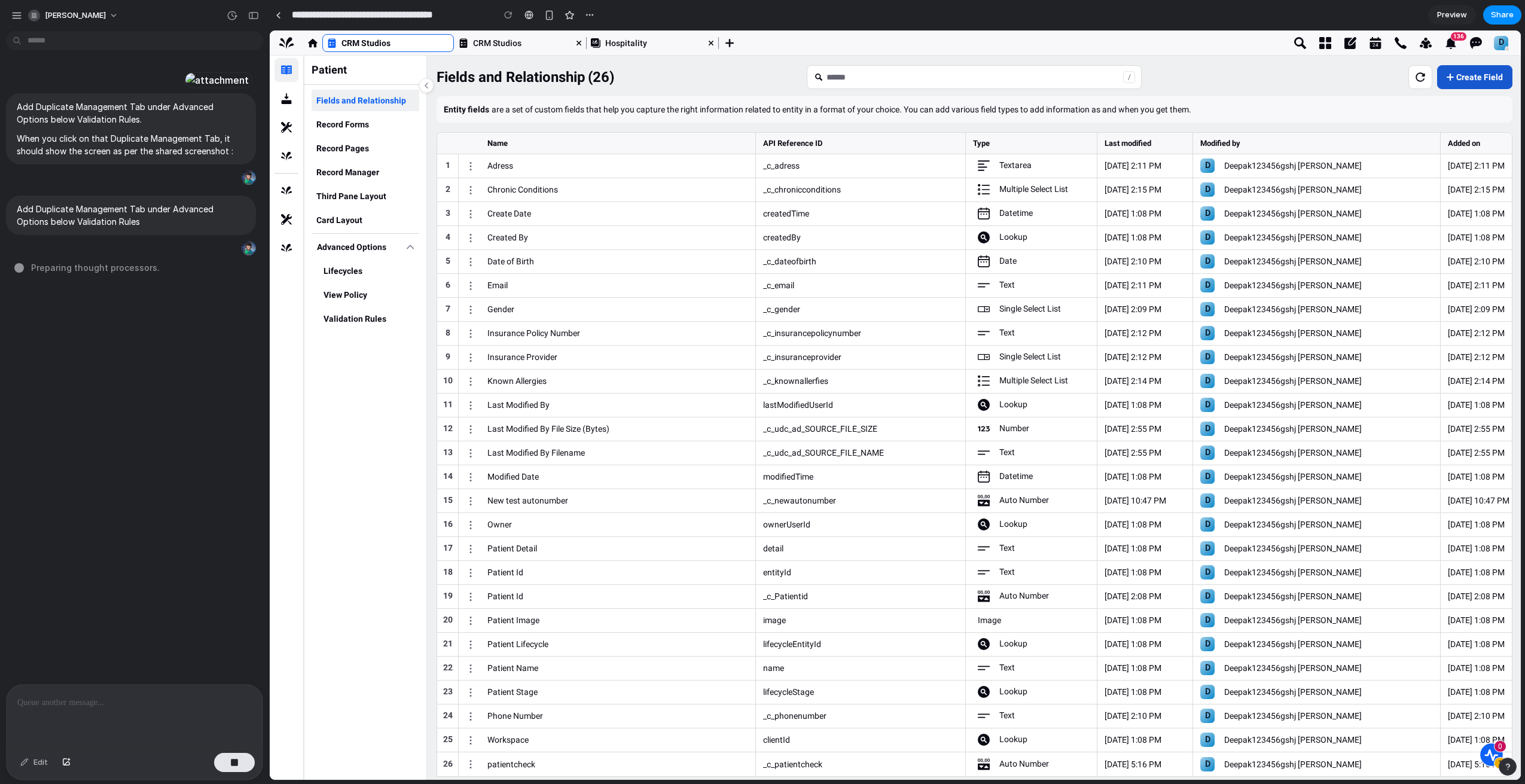
click at [1476, 76] on button "Create Field" at bounding box center [1475, 78] width 76 height 24
click at [1295, 48] on button "Universal Search" at bounding box center [1300, 43] width 20 height 20
click at [995, 167] on div "Textarea" at bounding box center [1004, 166] width 64 height 12
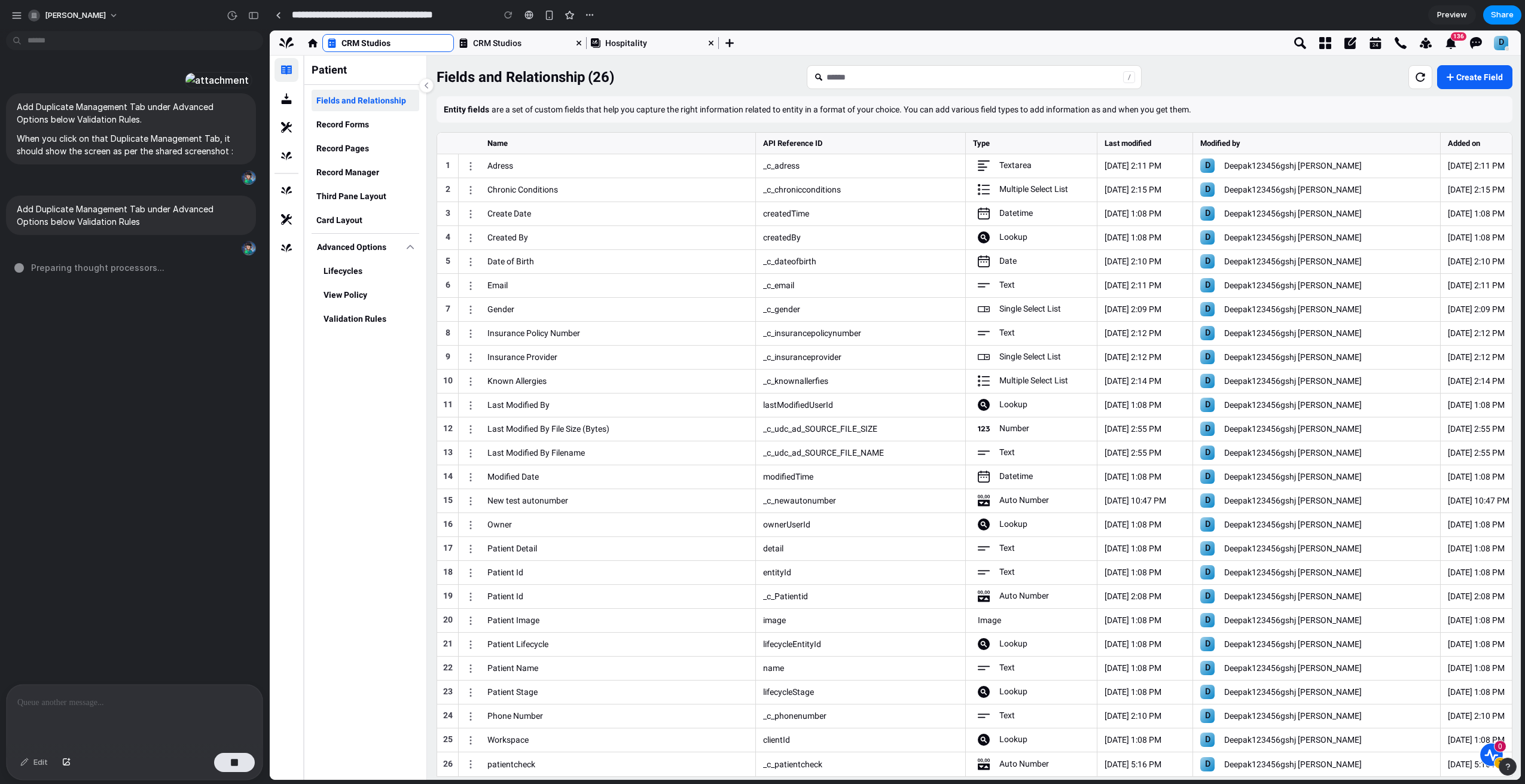
click at [998, 243] on div "Lookup" at bounding box center [1002, 237] width 60 height 12
type input "**********"
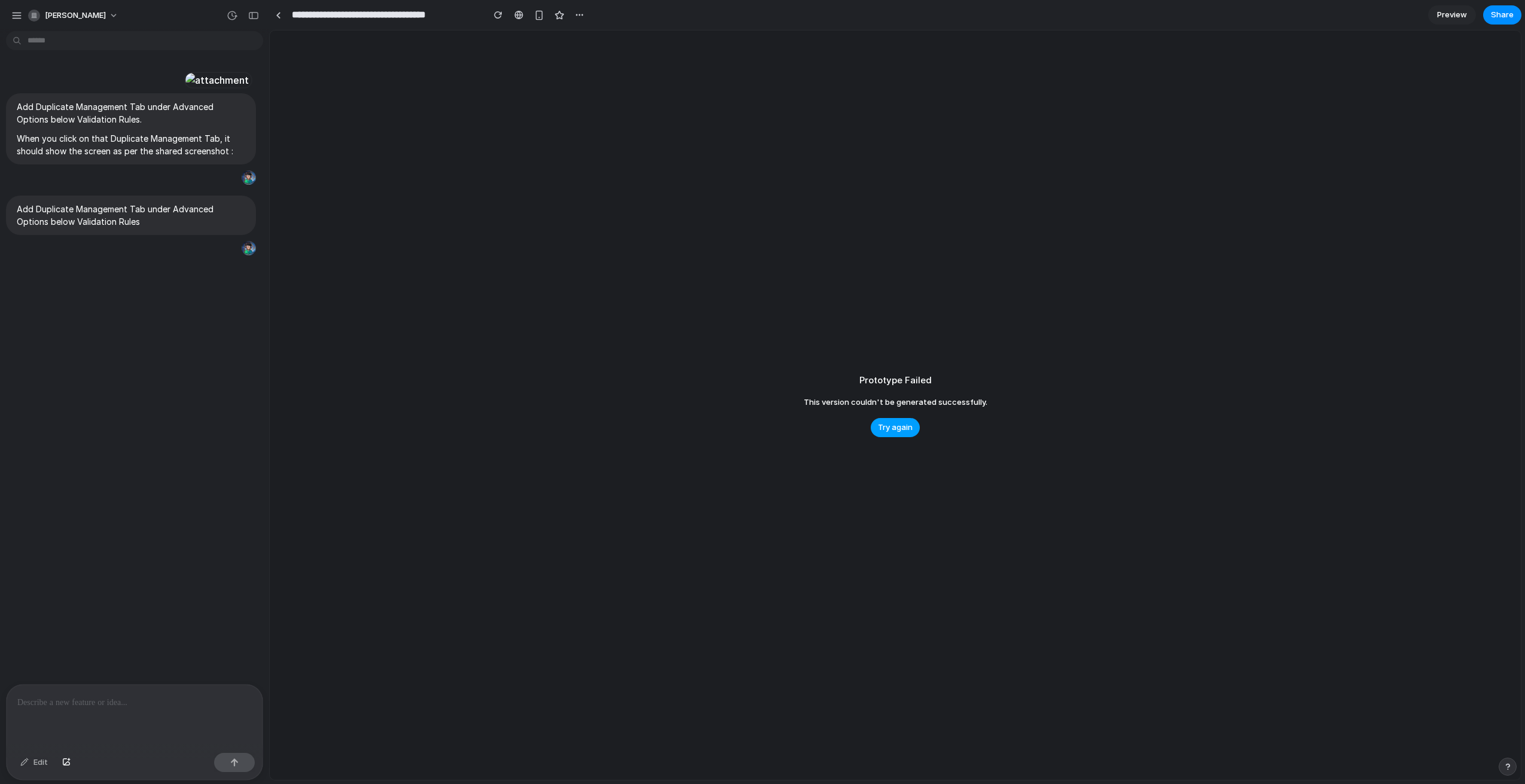
click at [906, 430] on span "Try again" at bounding box center [895, 428] width 35 height 12
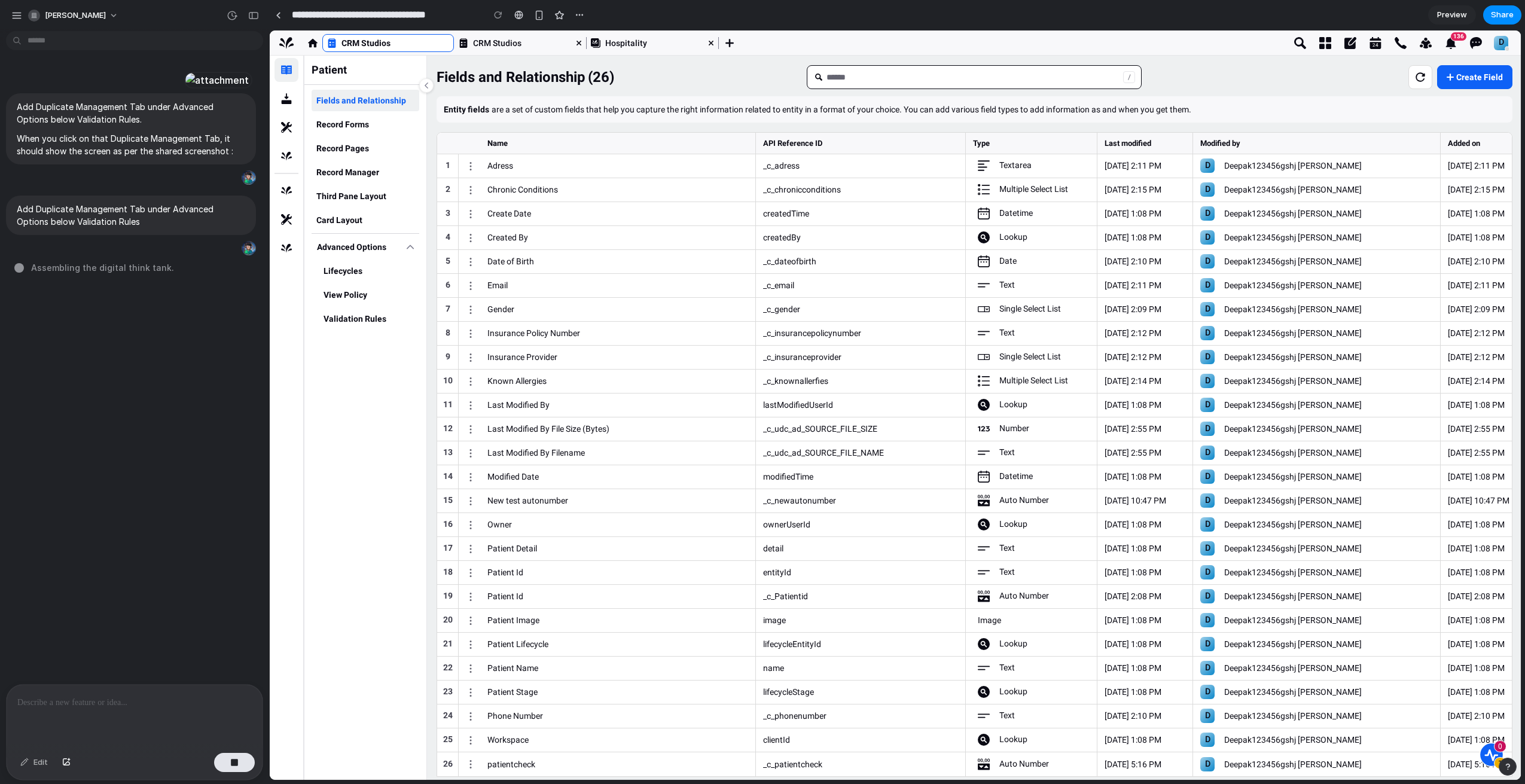
click at [967, 82] on input "Main Content" at bounding box center [975, 77] width 297 height 23
click at [735, 46] on button "New Page" at bounding box center [729, 43] width 20 height 20
click at [734, 43] on button "New Page" at bounding box center [729, 43] width 20 height 20
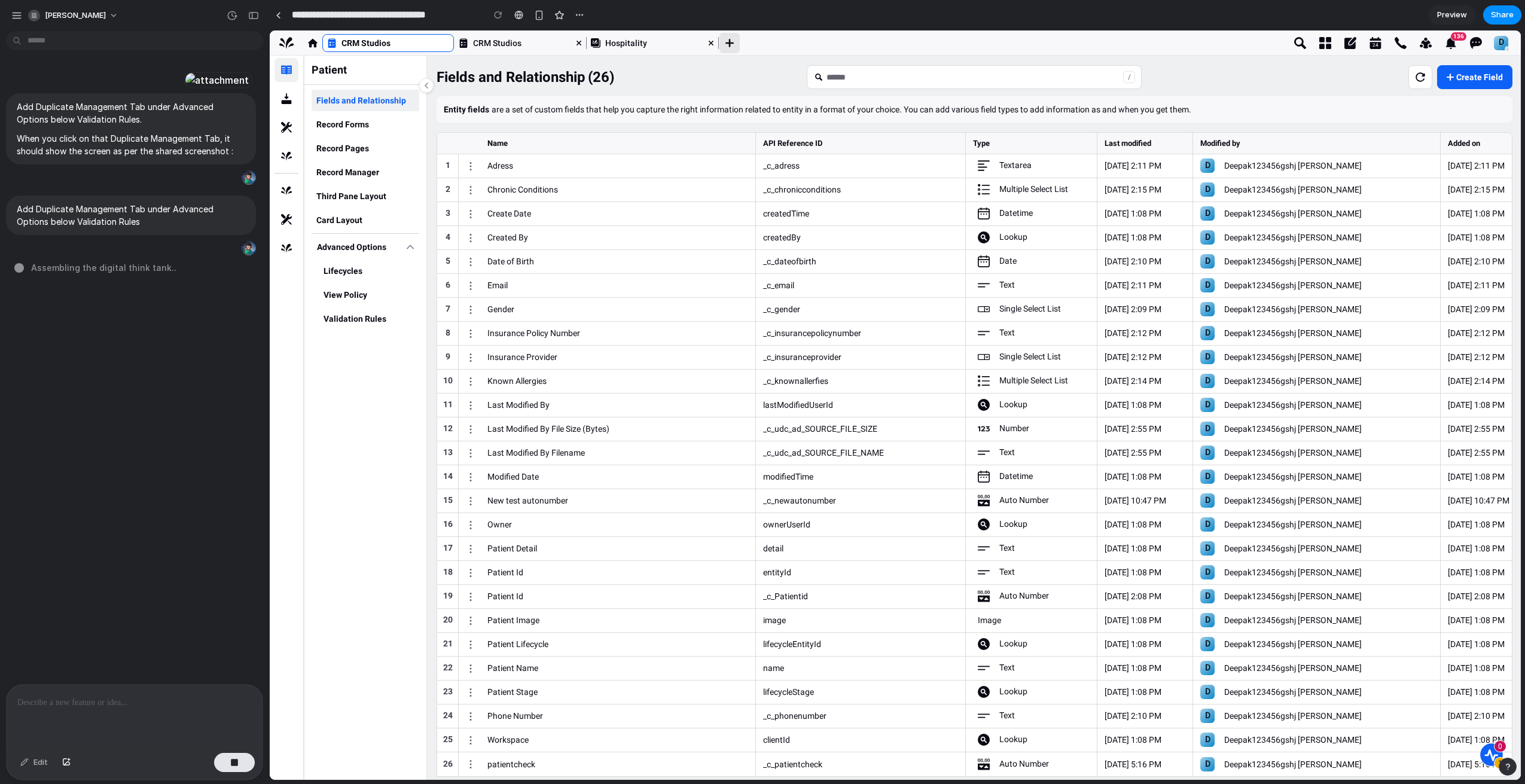
click at [734, 43] on button "New Page" at bounding box center [729, 43] width 20 height 20
